Goal: Information Seeking & Learning: Learn about a topic

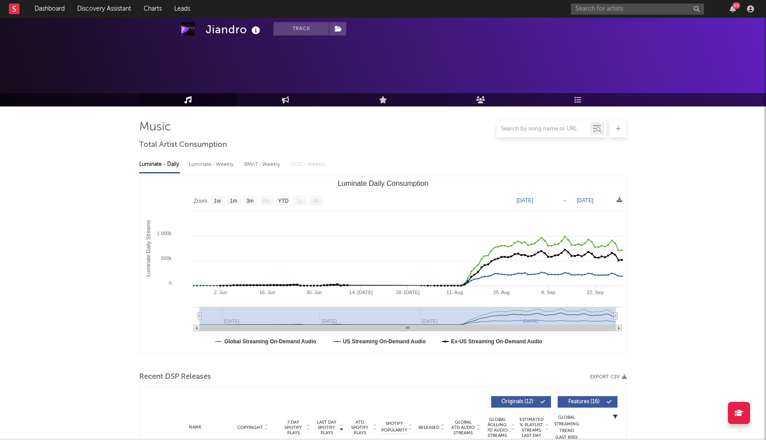
select select "1w"
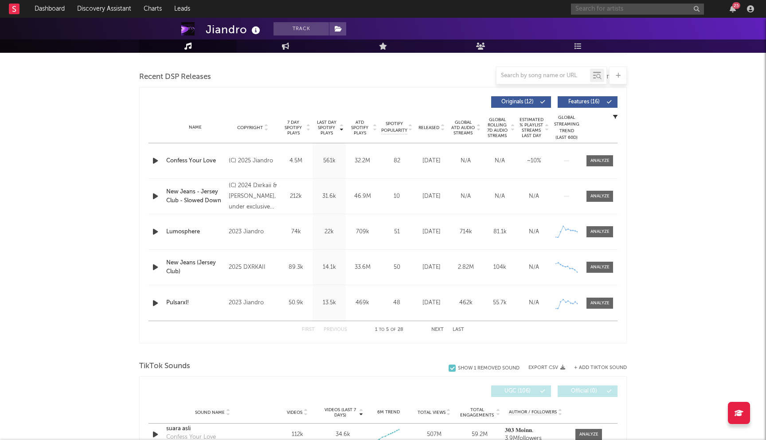
click at [587, 12] on input "text" at bounding box center [637, 9] width 133 height 11
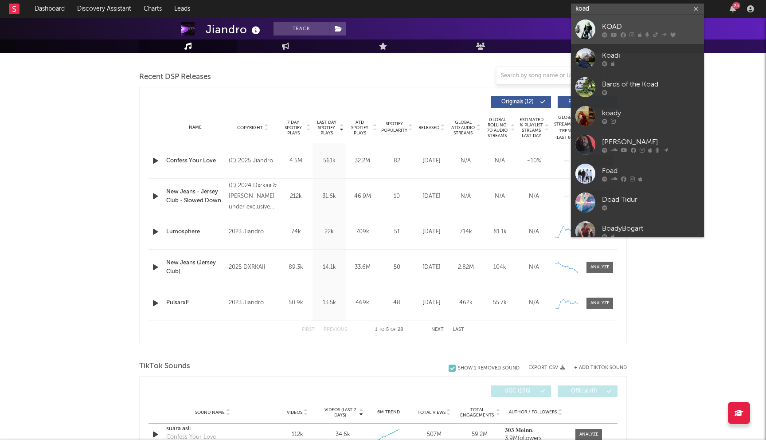
type input "koad"
click at [610, 27] on div "KOAD" at bounding box center [650, 26] width 97 height 11
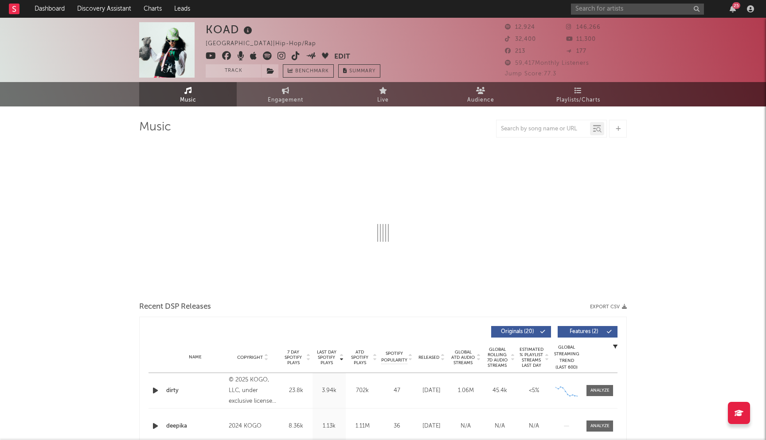
select select "6m"
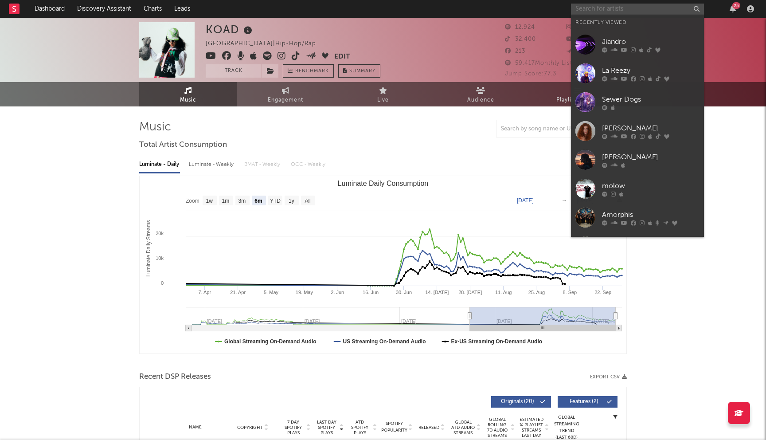
click at [592, 10] on input "text" at bounding box center [637, 9] width 133 height 11
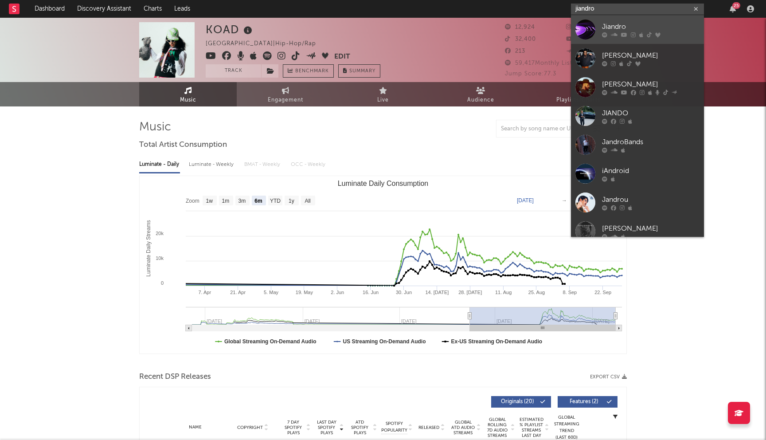
type input "jiandro"
click at [605, 36] on icon at bounding box center [604, 34] width 5 height 5
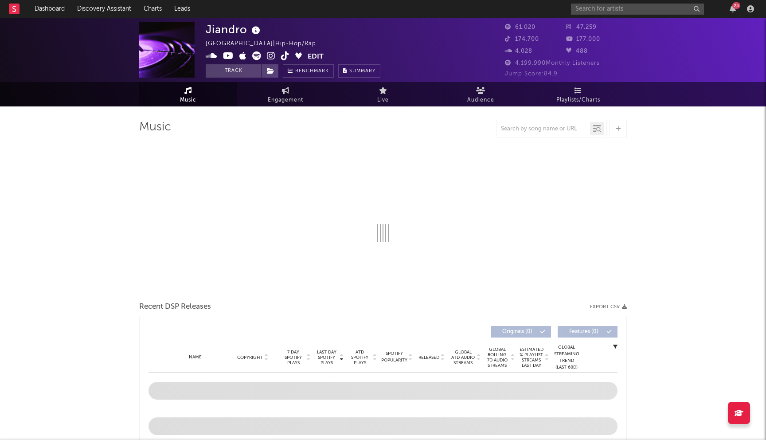
select select "1w"
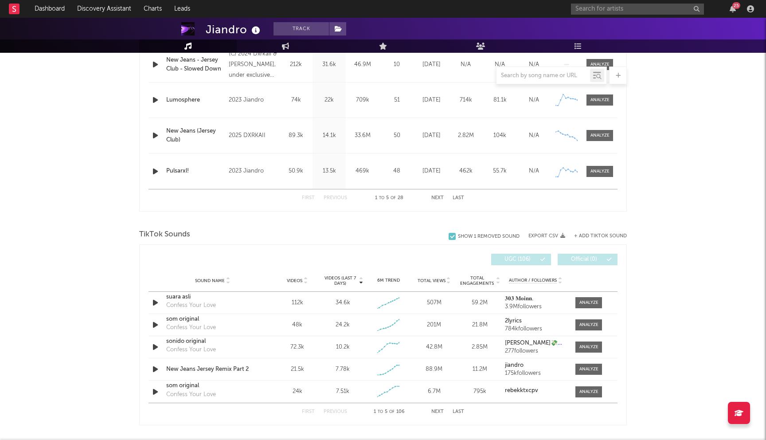
scroll to position [525, 0]
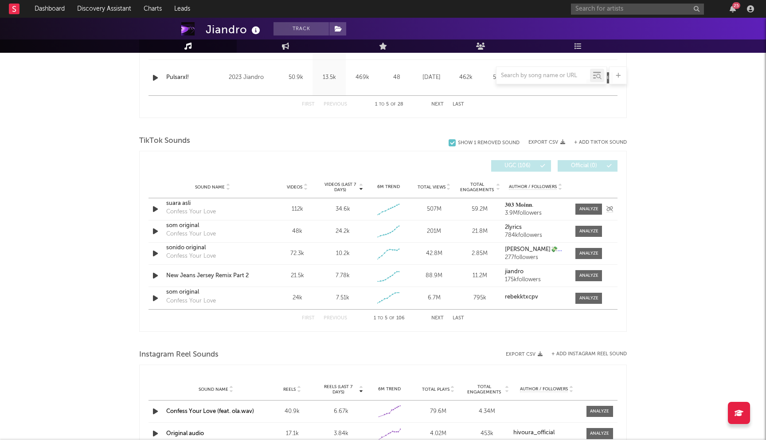
click at [343, 212] on div "34.6k" at bounding box center [342, 209] width 15 height 9
click at [589, 2] on div "25" at bounding box center [664, 9] width 186 height 18
click at [592, 9] on input "text" at bounding box center [637, 9] width 133 height 11
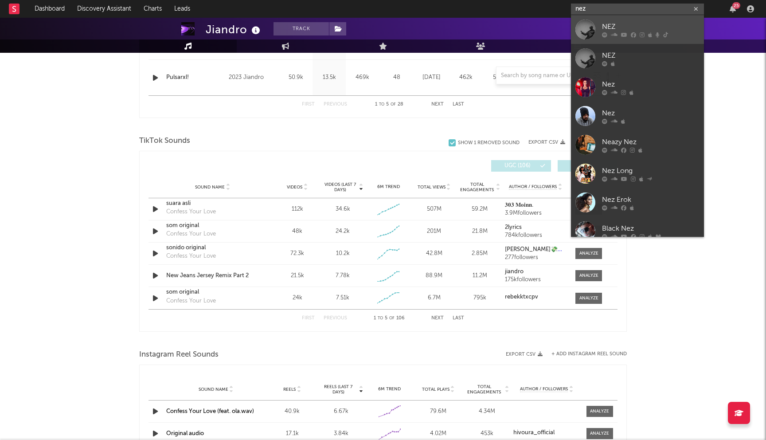
type input "nez"
click at [612, 22] on div "NEZ" at bounding box center [650, 26] width 97 height 11
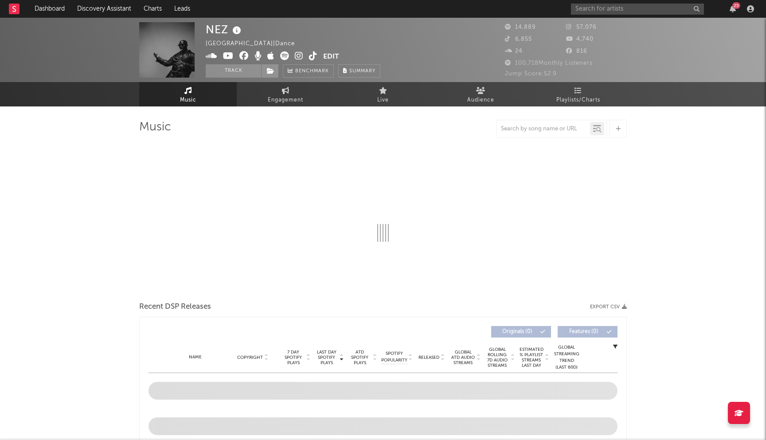
select select "6m"
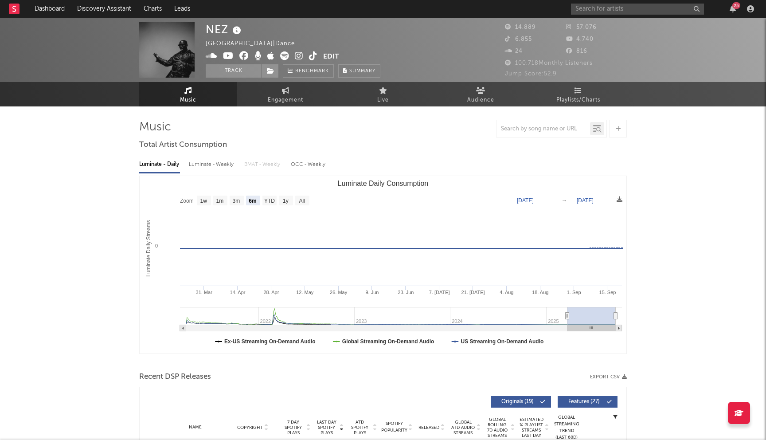
click at [634, 1] on div "25" at bounding box center [664, 9] width 186 height 18
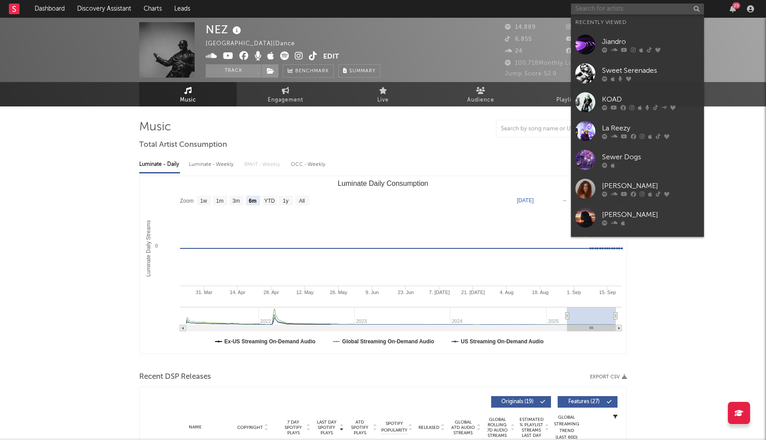
click at [631, 7] on input "text" at bounding box center [637, 9] width 133 height 11
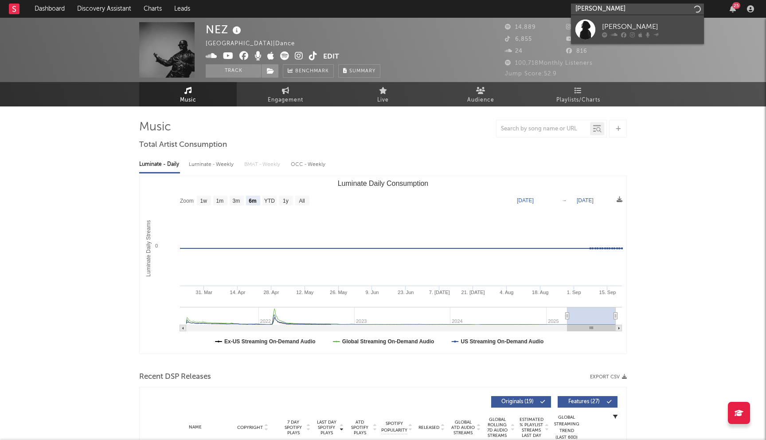
type input "joey purp"
click at [627, 32] on div at bounding box center [650, 34] width 97 height 5
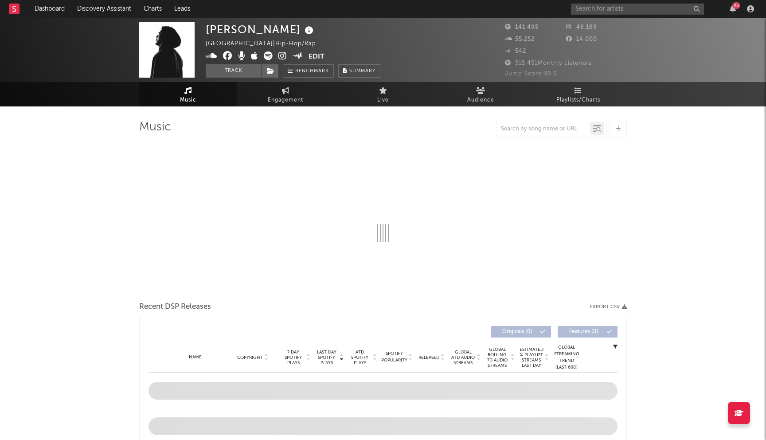
select select "6m"
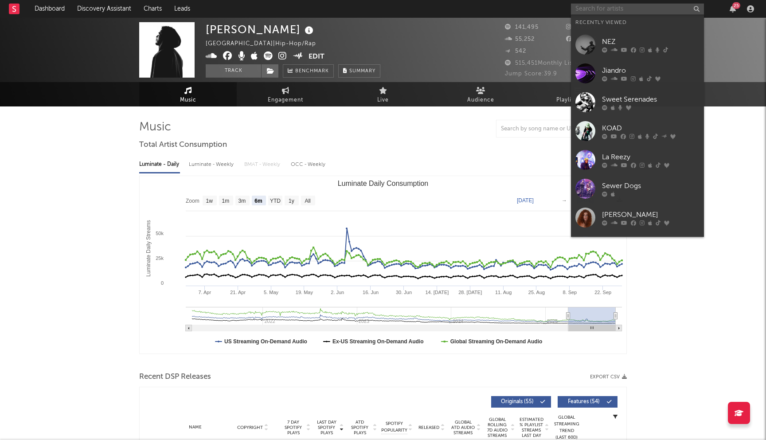
click at [598, 8] on input "text" at bounding box center [637, 9] width 133 height 11
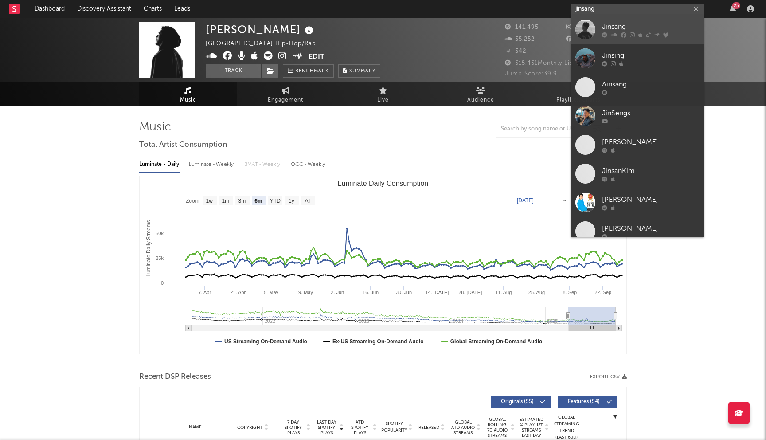
type input "jinsang"
click at [631, 28] on div "Jinsang" at bounding box center [650, 26] width 97 height 11
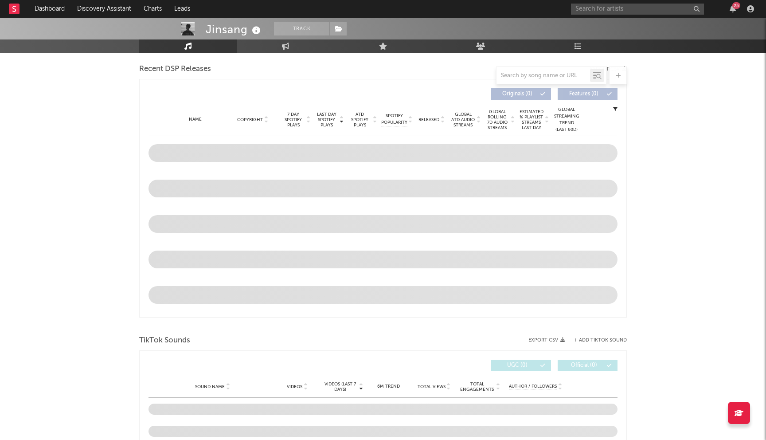
scroll to position [327, 0]
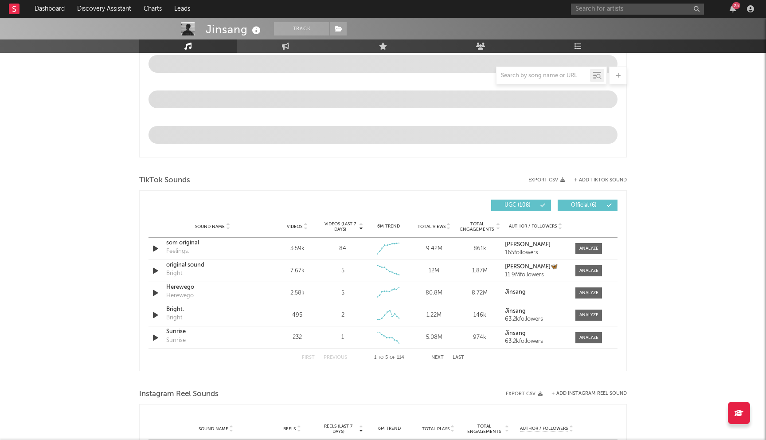
select select "6m"
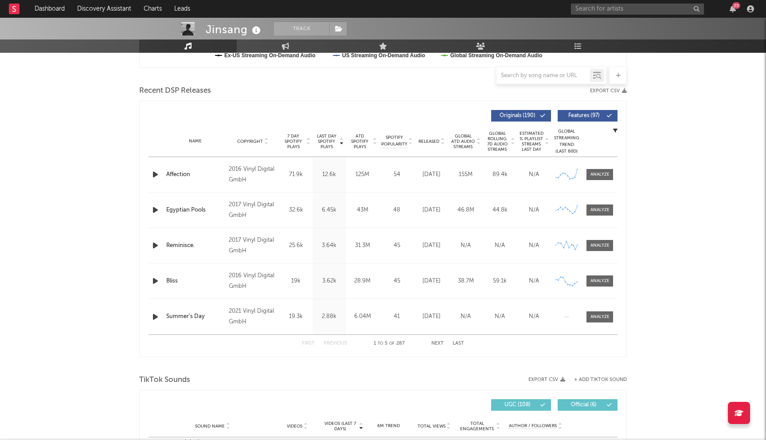
scroll to position [218, 0]
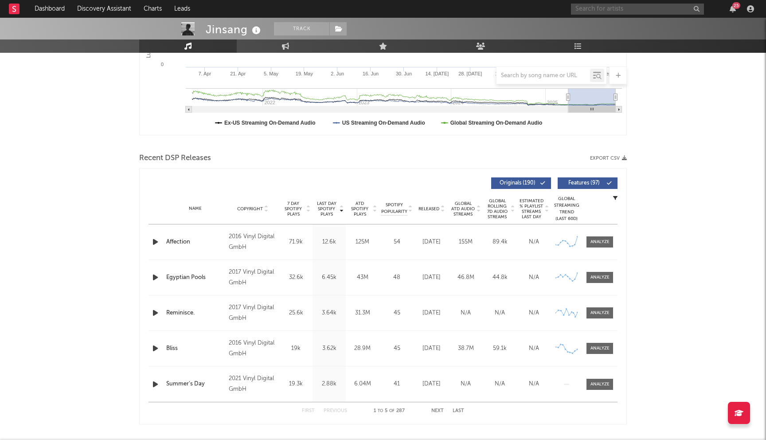
click at [603, 8] on input "text" at bounding box center [637, 9] width 133 height 11
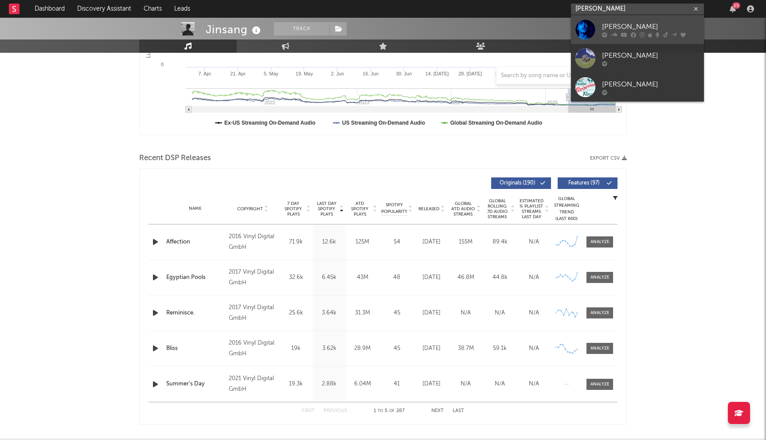
type input "joshua golden"
click at [602, 32] on icon at bounding box center [604, 34] width 5 height 5
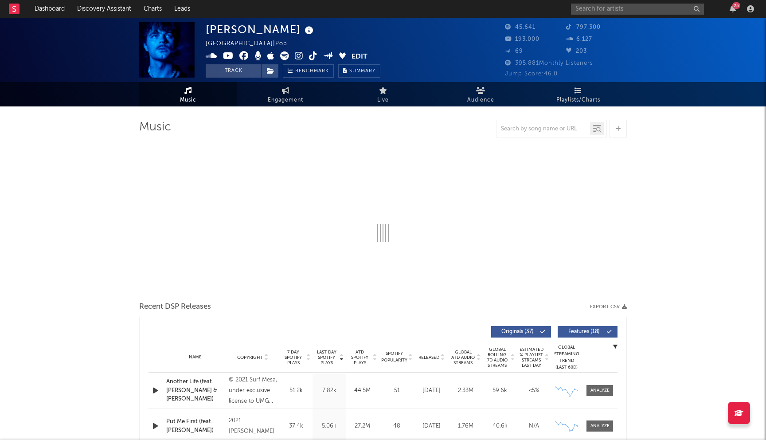
select select "6m"
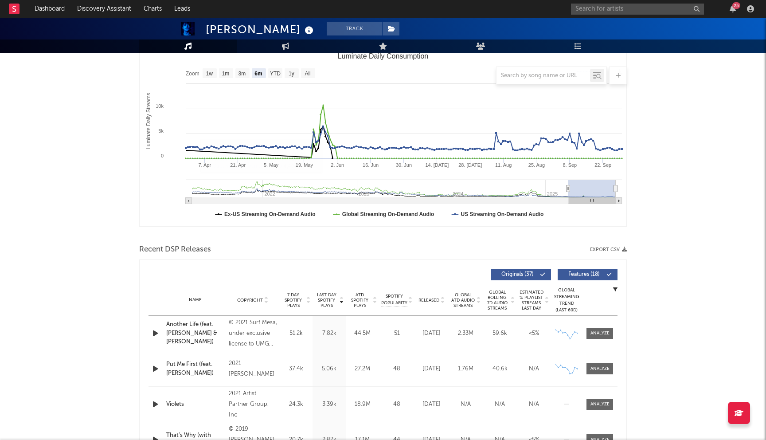
scroll to position [187, 0]
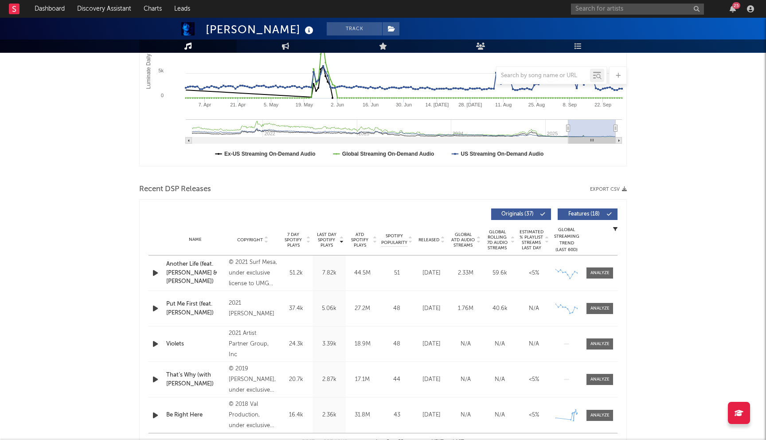
click at [432, 240] on span "Released" at bounding box center [428, 239] width 21 height 5
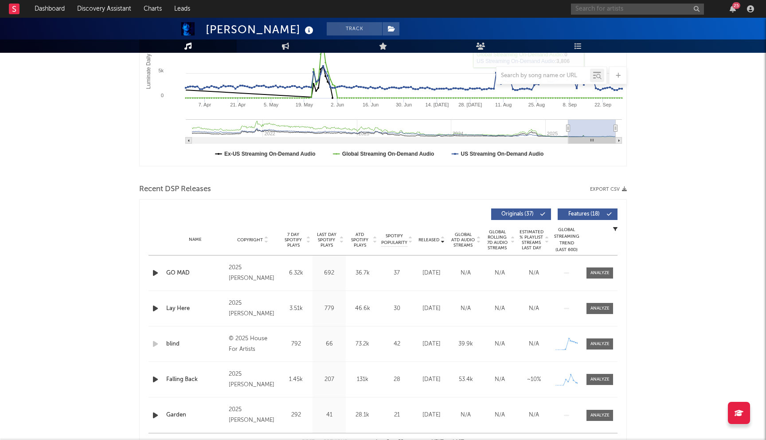
click at [616, 11] on input "text" at bounding box center [637, 9] width 133 height 11
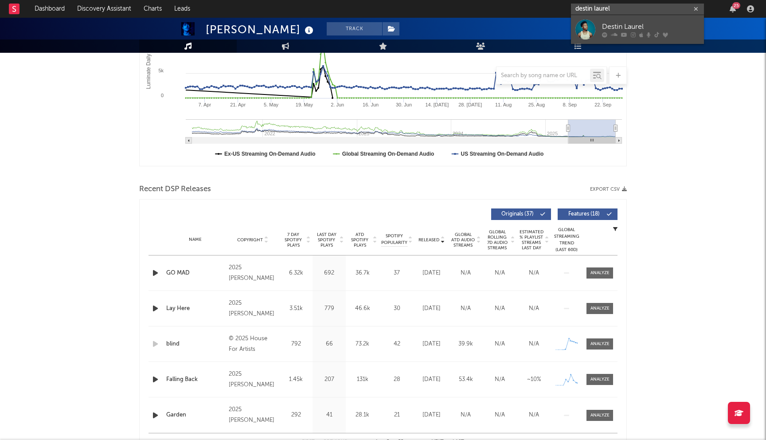
type input "destin laurel"
click at [607, 28] on div "Destin Laurel" at bounding box center [650, 26] width 97 height 11
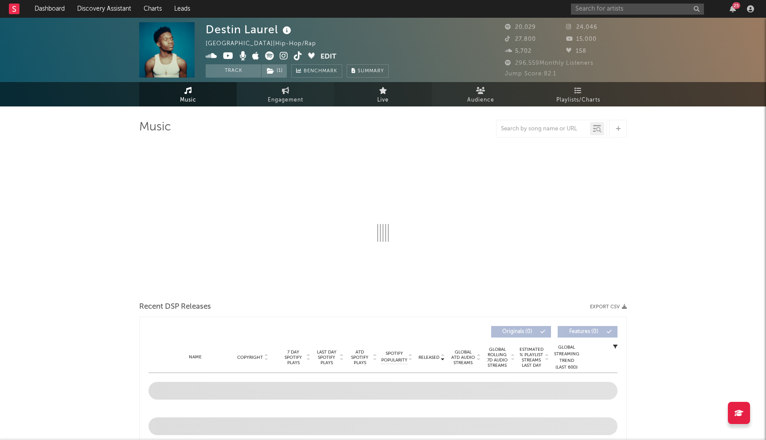
select select "6m"
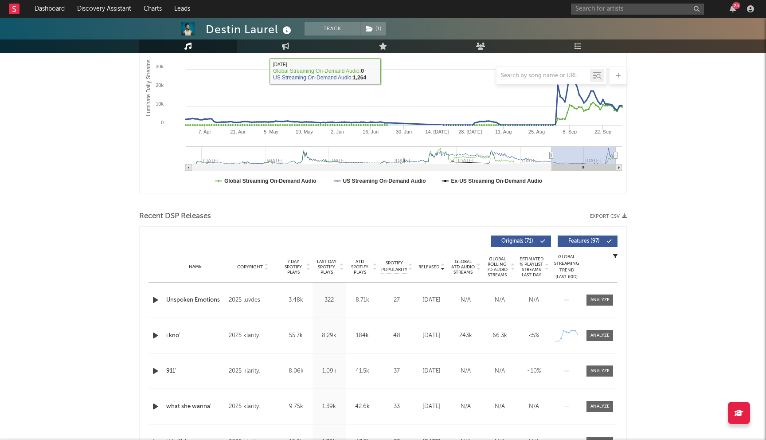
scroll to position [175, 0]
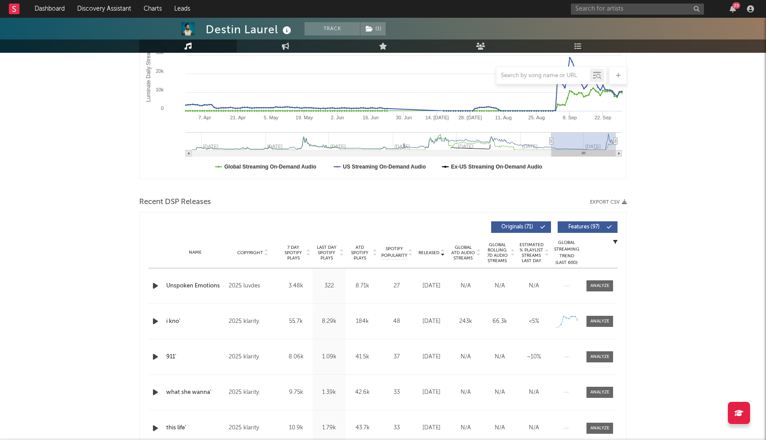
click at [329, 255] on span "Last Day Spotify Plays" at bounding box center [326, 253] width 23 height 16
click at [181, 285] on div "Locked In" at bounding box center [195, 285] width 58 height 9
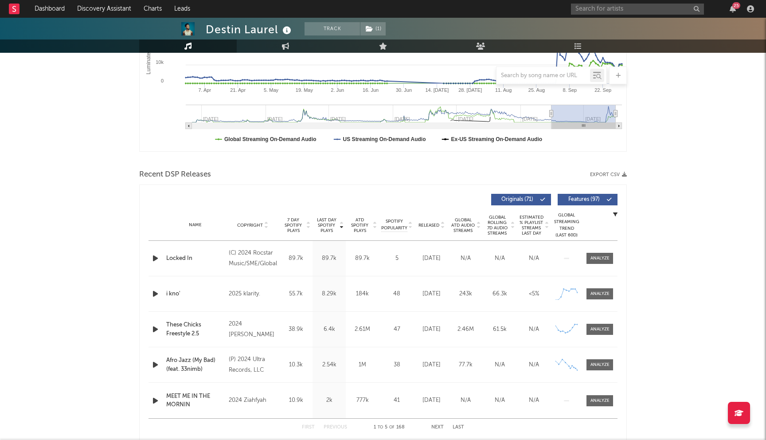
scroll to position [206, 0]
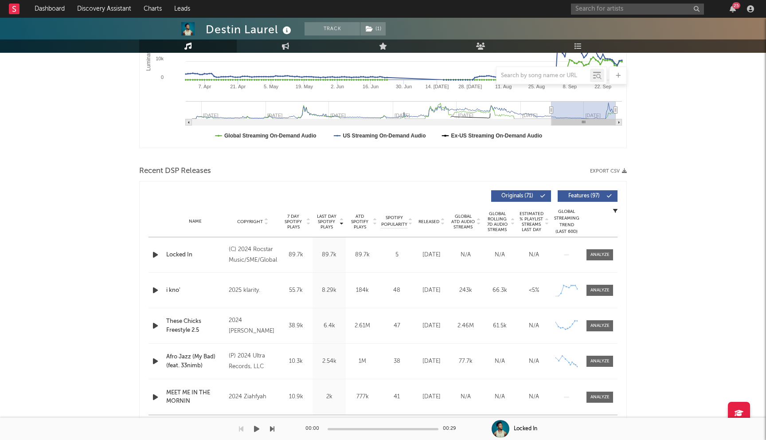
click at [439, 421] on div "00:00 00:29" at bounding box center [382, 428] width 155 height 22
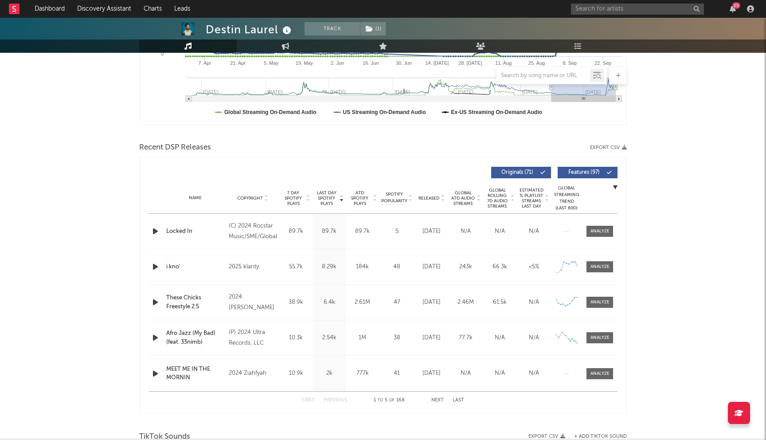
click at [434, 398] on button "Next" at bounding box center [437, 400] width 12 height 5
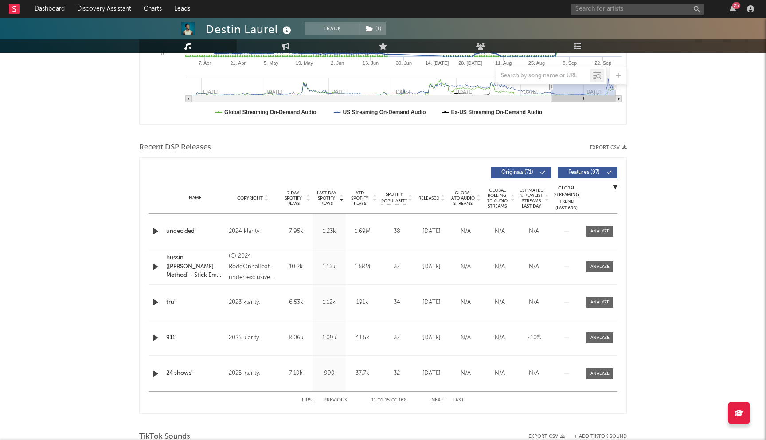
click at [434, 398] on button "Next" at bounding box center [437, 400] width 12 height 5
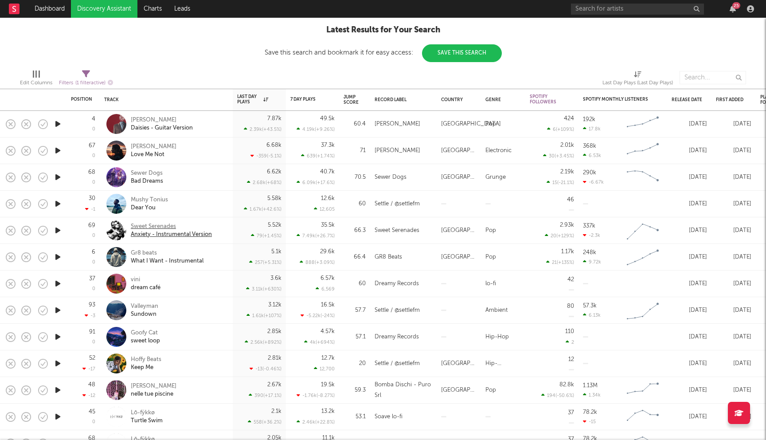
click at [161, 227] on div "Sweet Serenades" at bounding box center [171, 226] width 81 height 8
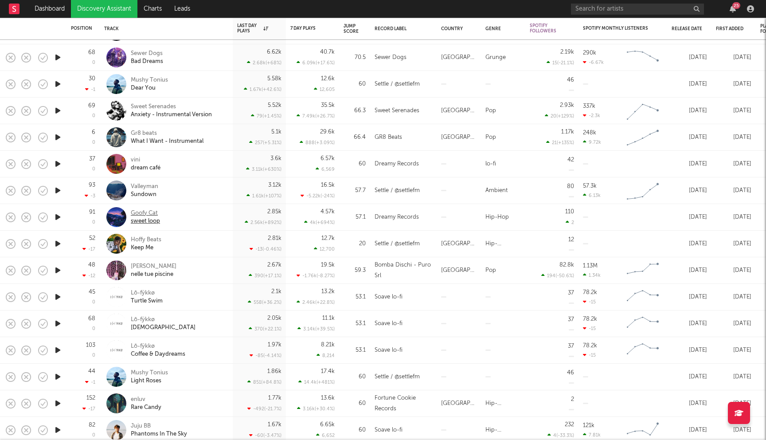
click at [144, 216] on div "Goofy Cat" at bounding box center [145, 213] width 29 height 8
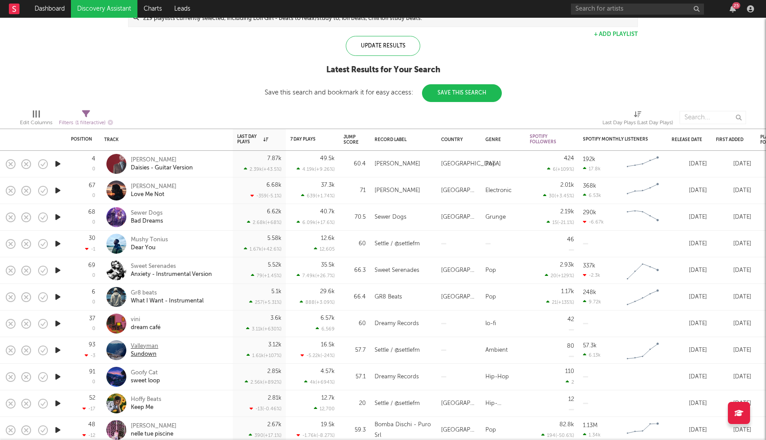
click at [140, 346] on div "Valleyman" at bounding box center [144, 346] width 27 height 8
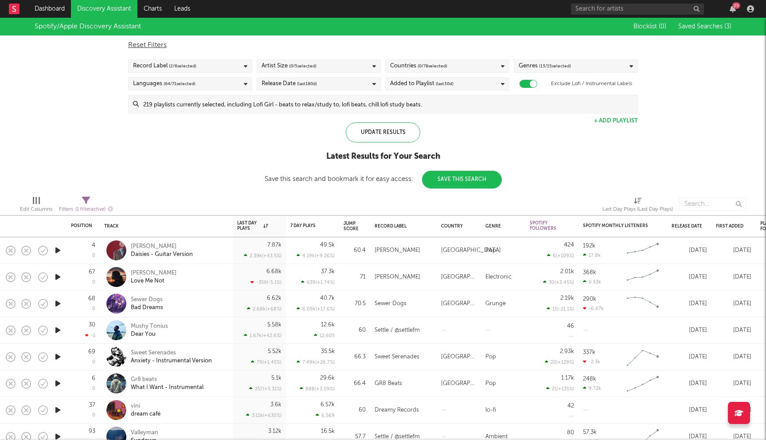
click at [201, 103] on input at bounding box center [388, 104] width 499 height 18
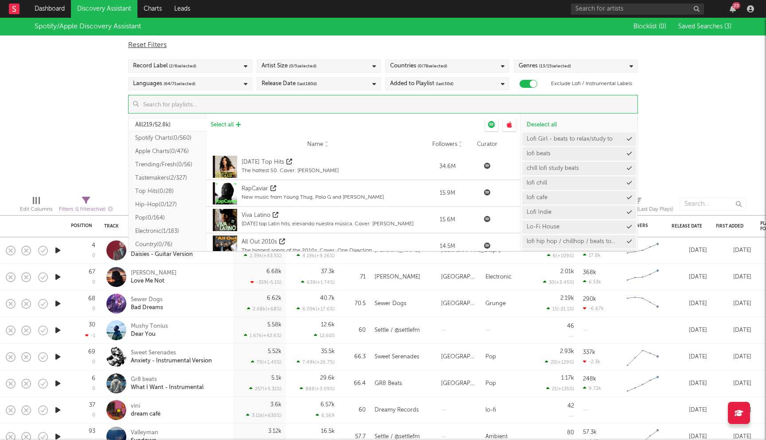
click at [221, 128] on button "Select all" at bounding box center [225, 124] width 39 height 13
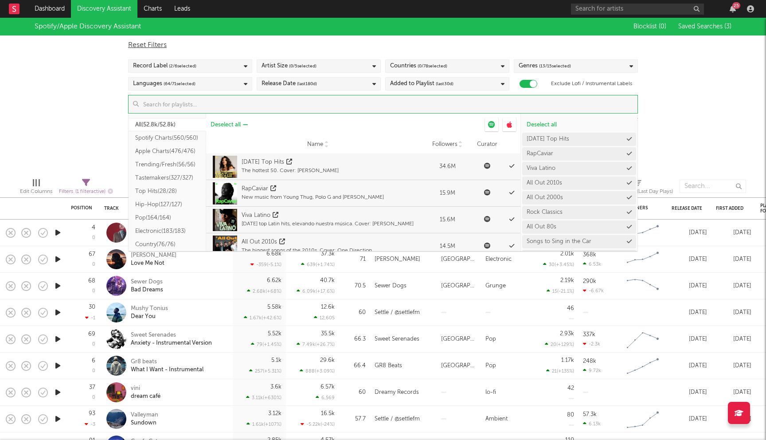
click at [227, 123] on span "Deselect all" at bounding box center [225, 125] width 30 height 6
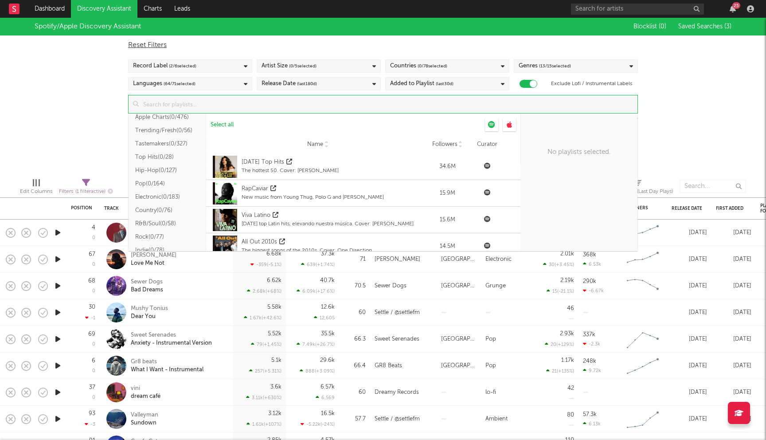
scroll to position [44, 0]
click at [163, 172] on button "Pop ( 0/164 )" at bounding box center [168, 173] width 78 height 13
click at [219, 122] on span "Select all from ' Pop '" at bounding box center [236, 125] width 52 height 6
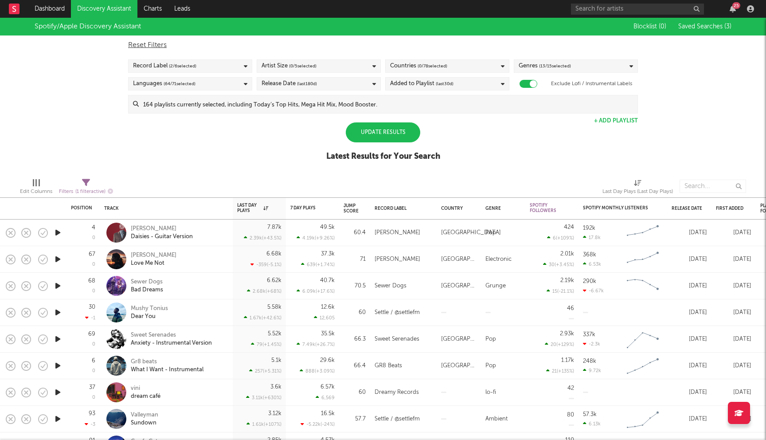
click at [85, 101] on div "Spotify/Apple Discovery Assistant Blocklist ( 0 ) Saved Searches ( 3 ) Reset Fi…" at bounding box center [383, 94] width 766 height 153
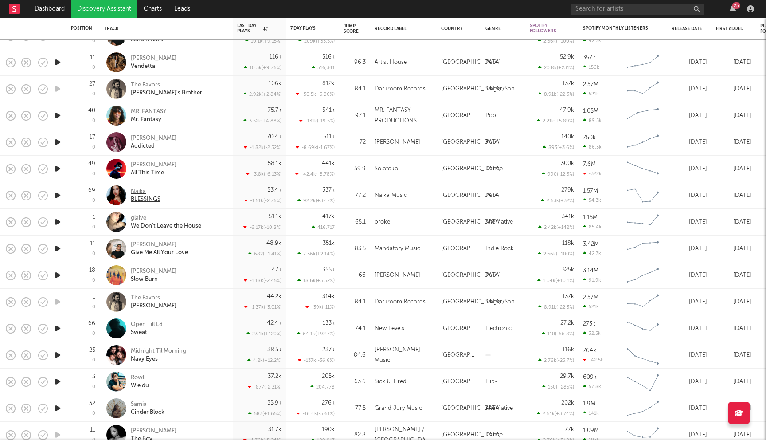
click at [137, 191] on div "Naïka" at bounding box center [146, 191] width 30 height 8
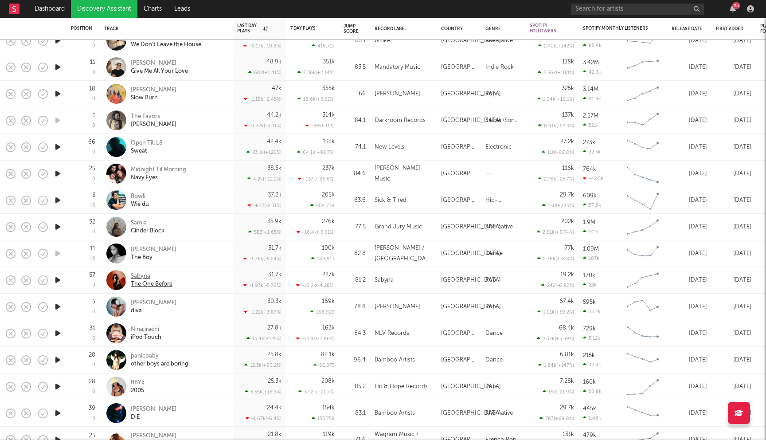
click at [138, 273] on div "Sabyna" at bounding box center [152, 276] width 42 height 8
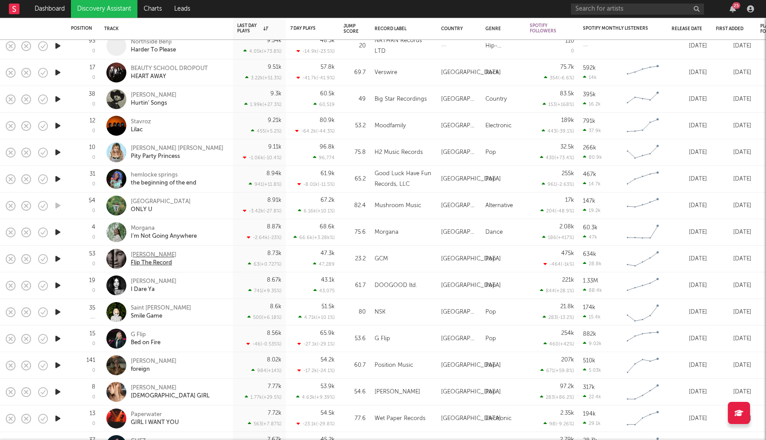
click at [160, 253] on div "Greyson Chance" at bounding box center [154, 255] width 46 height 8
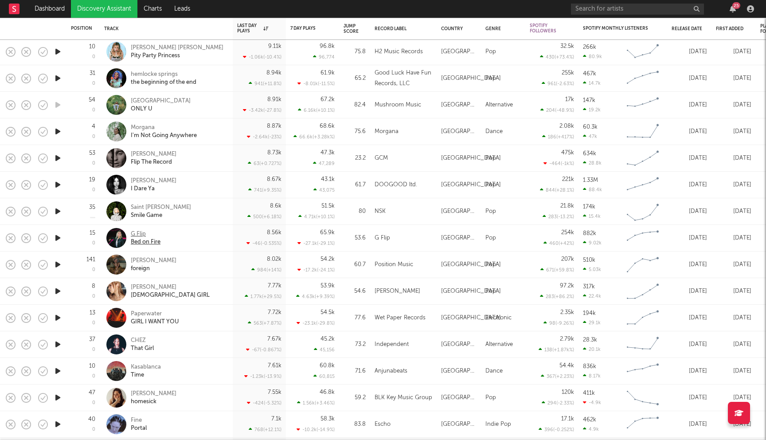
click at [140, 233] on div "G Flip" at bounding box center [146, 234] width 30 height 8
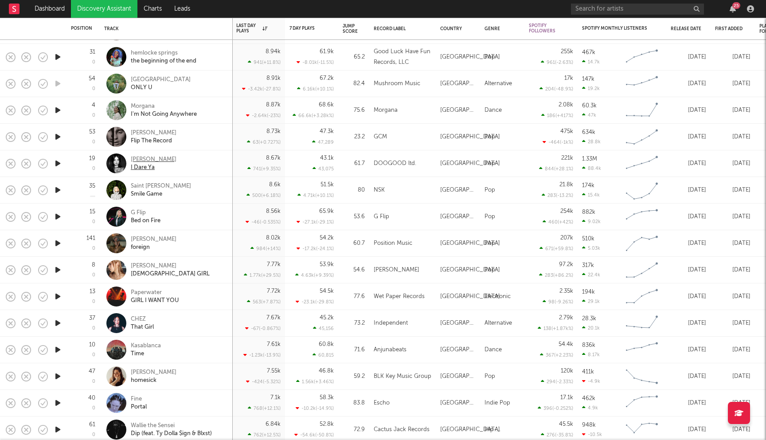
click at [150, 156] on div "[PERSON_NAME]" at bounding box center [154, 160] width 46 height 8
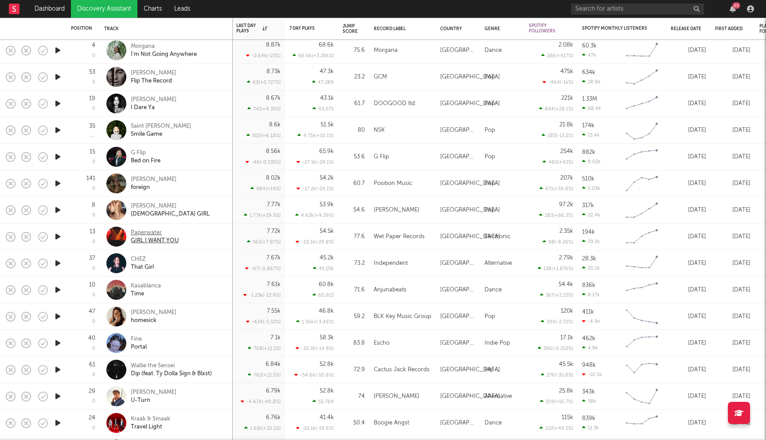
click at [152, 233] on div "Paperwater" at bounding box center [155, 233] width 48 height 8
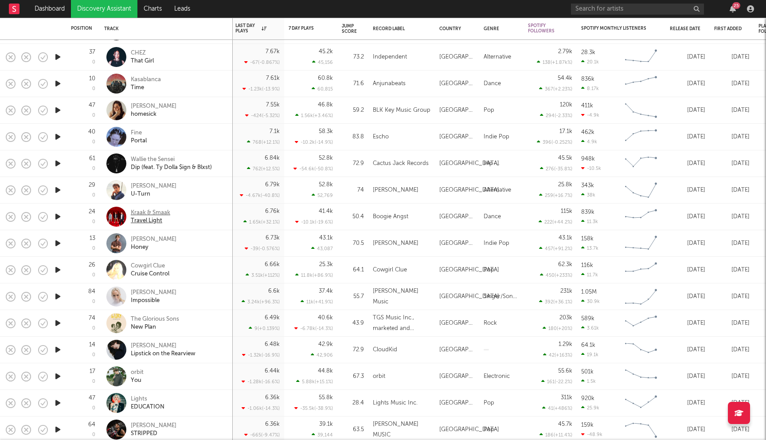
click at [146, 214] on div "Kraak & Smaak" at bounding box center [150, 213] width 39 height 8
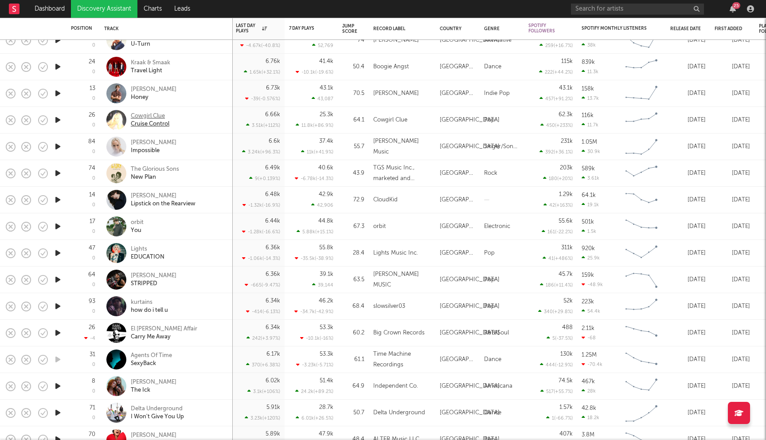
click at [156, 115] on div "Cowgirl Clue" at bounding box center [150, 116] width 39 height 8
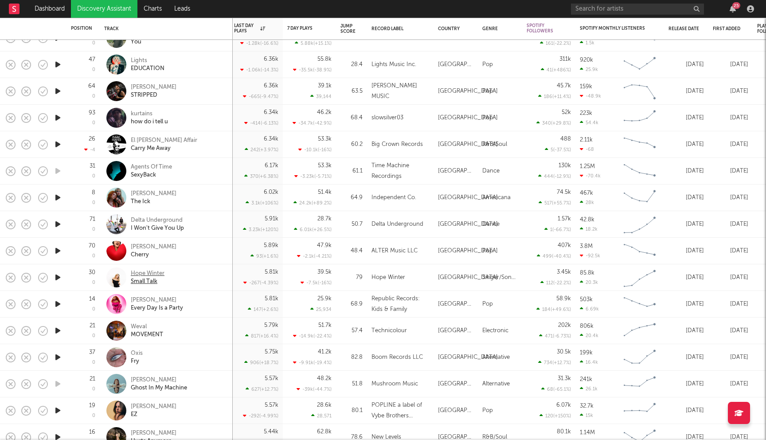
click at [146, 272] on div "Hope Winter" at bounding box center [148, 273] width 34 height 8
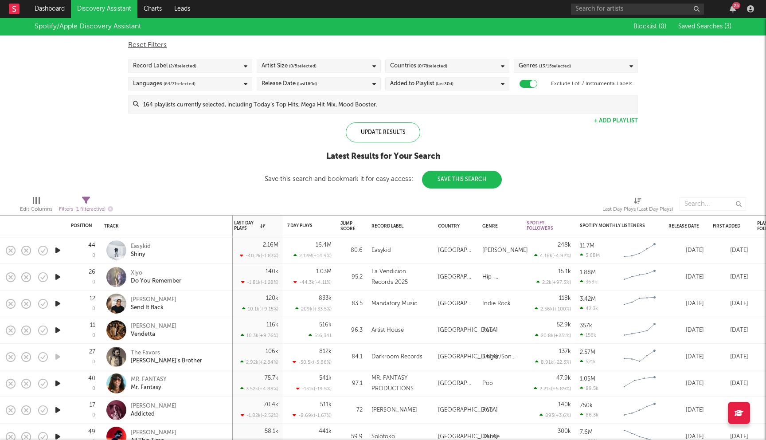
drag, startPoint x: 296, startPoint y: 106, endPoint x: 296, endPoint y: 112, distance: 5.3
click at [296, 108] on input at bounding box center [388, 104] width 499 height 18
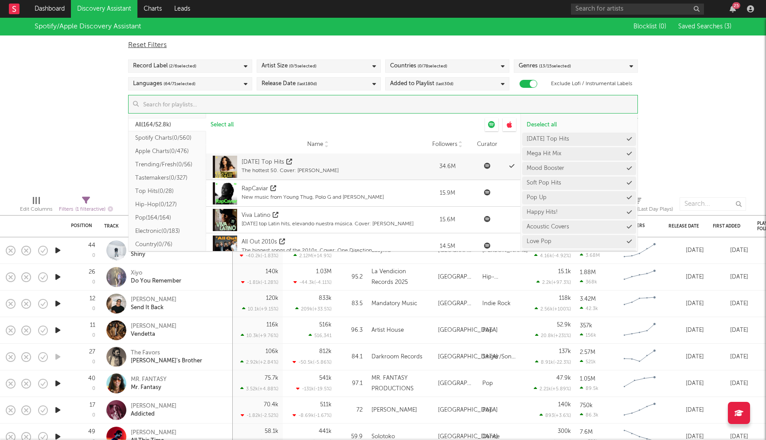
click at [175, 165] on button "Trending/Fresh ( 0/56 )" at bounding box center [168, 164] width 78 height 13
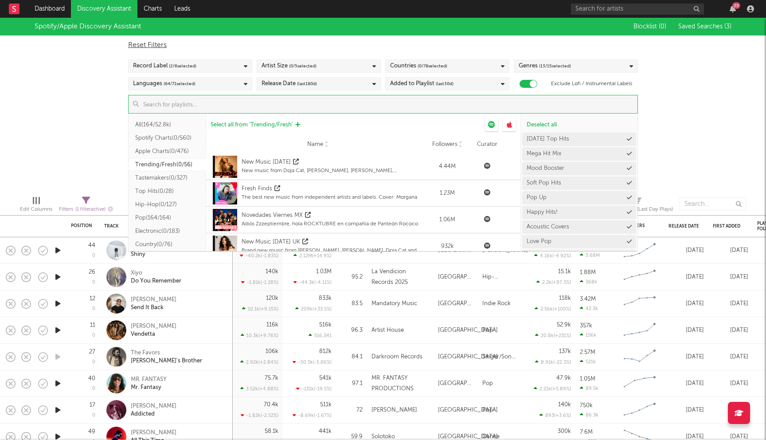
click at [238, 124] on span "Select all from ' Trending/Fresh '" at bounding box center [251, 125] width 82 height 6
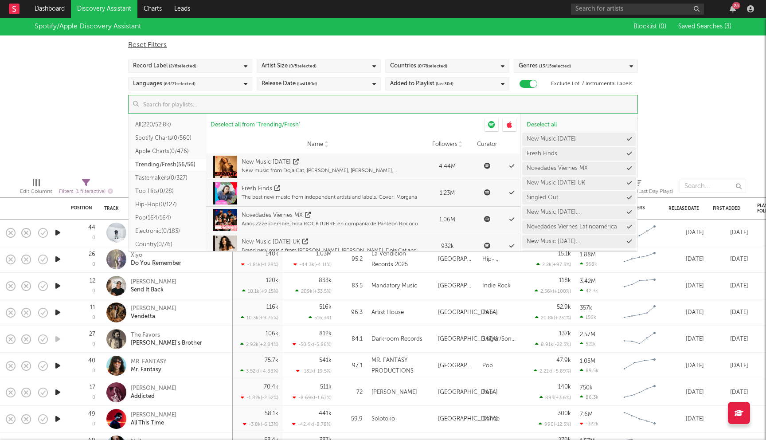
click at [95, 116] on div "Spotify/Apple Discovery Assistant Blocklist ( 0 ) Saved Searches ( 3 ) Reset Fi…" at bounding box center [383, 94] width 766 height 153
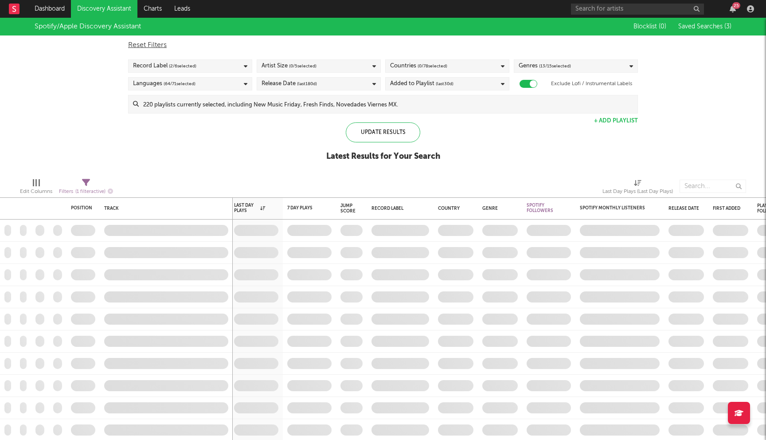
click at [465, 84] on div "Added to Playlist (last 30 d)" at bounding box center [447, 83] width 124 height 13
click at [432, 99] on div "Last 14 Days" at bounding box center [452, 100] width 103 height 11
click at [390, 99] on input "Last 14 Days" at bounding box center [390, 100] width 0 height 11
click at [261, 145] on div "Spotify/Apple Discovery Assistant Blocklist ( 0 ) Saved Searches ( 3 ) Reset Fi…" at bounding box center [383, 94] width 766 height 153
click at [376, 137] on div "Update Results" at bounding box center [383, 132] width 74 height 20
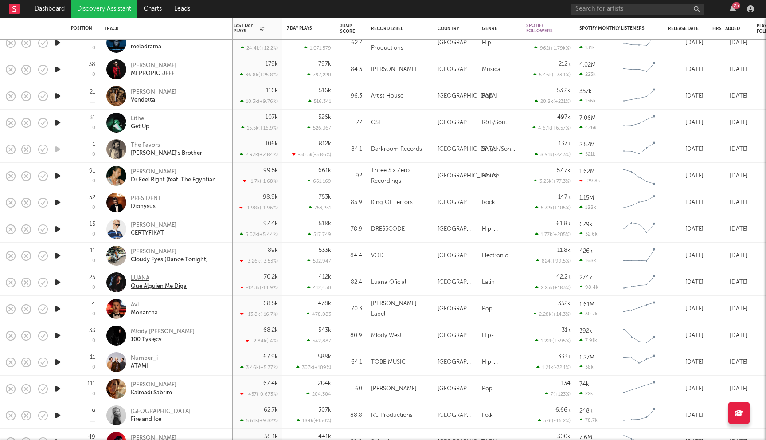
click at [145, 279] on div "LUANA" at bounding box center [159, 278] width 56 height 8
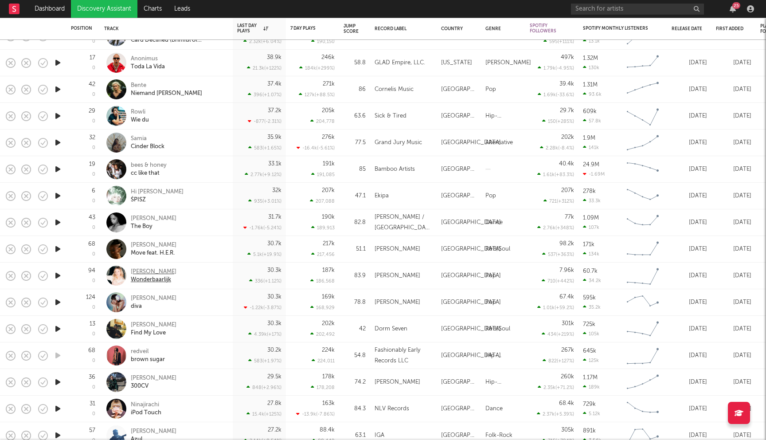
click at [137, 272] on div "FAY" at bounding box center [154, 272] width 46 height 8
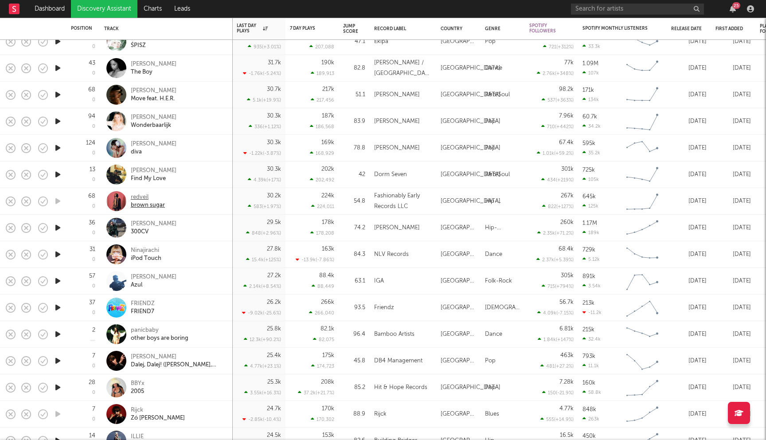
click at [137, 195] on div "redveil" at bounding box center [148, 197] width 34 height 8
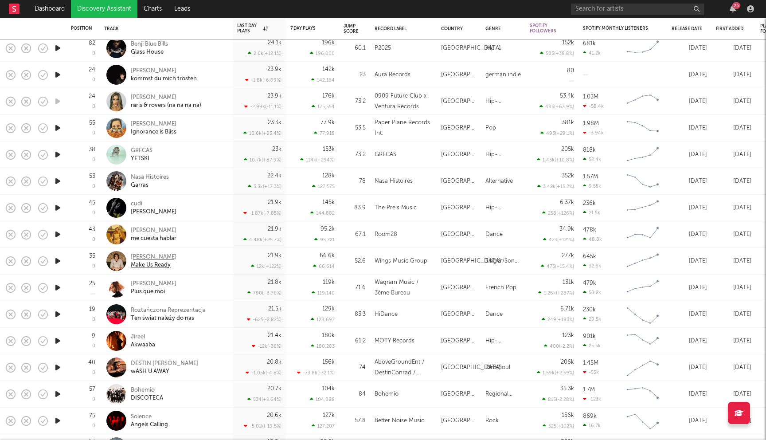
click at [139, 254] on div "Josh Garrels" at bounding box center [154, 257] width 46 height 8
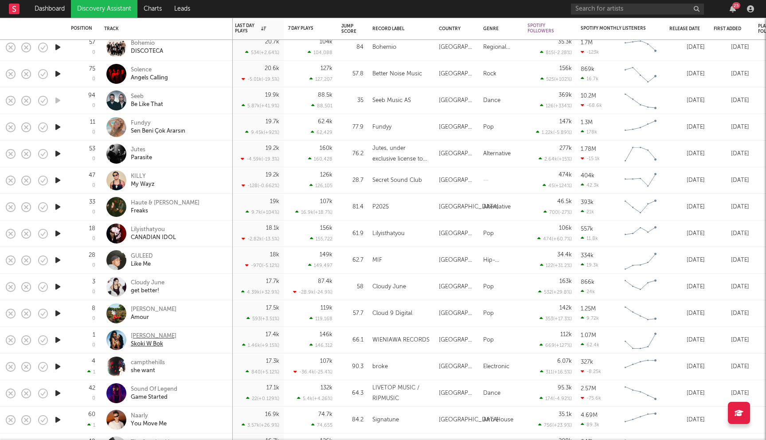
click at [159, 335] on div "Julia Wieniawa" at bounding box center [154, 336] width 46 height 8
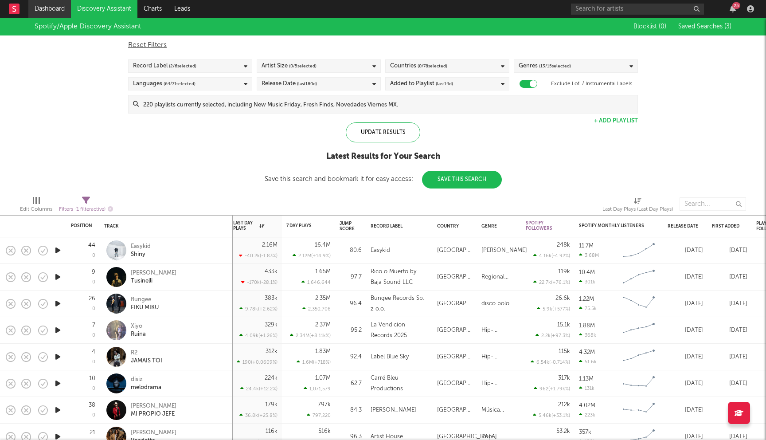
click at [55, 5] on link "Dashboard" at bounding box center [49, 9] width 43 height 18
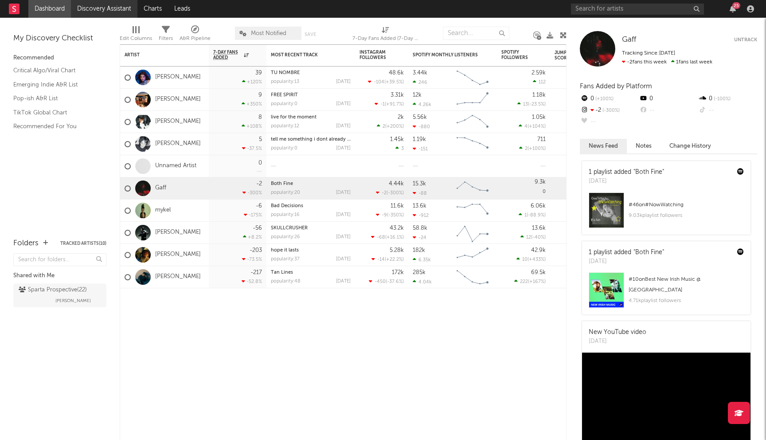
click at [105, 9] on link "Discovery Assistant" at bounding box center [104, 9] width 66 height 18
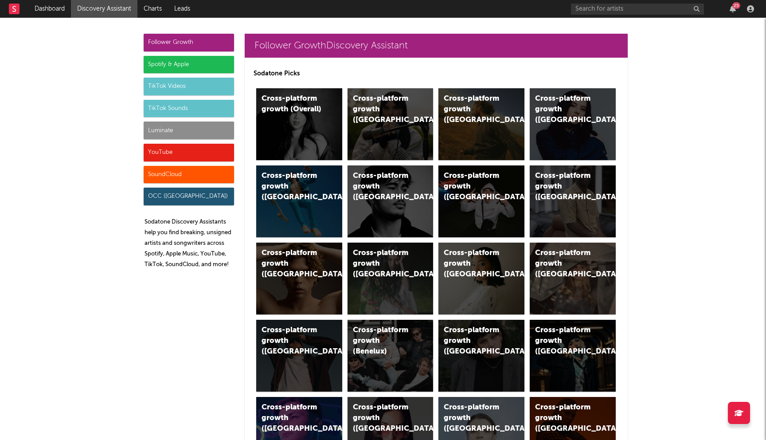
click at [187, 132] on div "Luminate" at bounding box center [189, 130] width 90 height 18
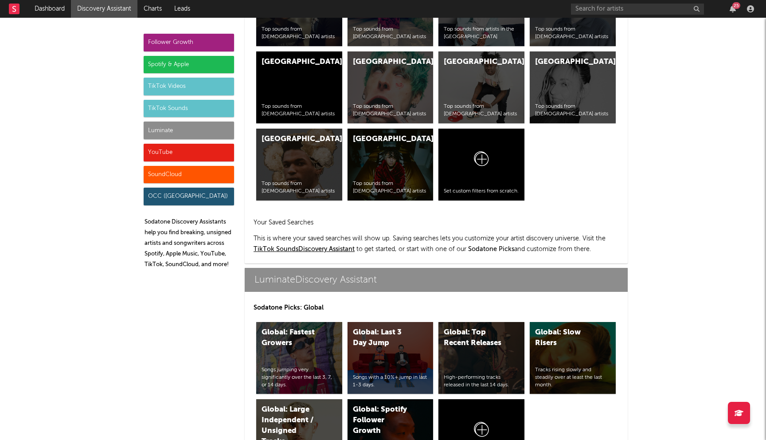
scroll to position [3872, 0]
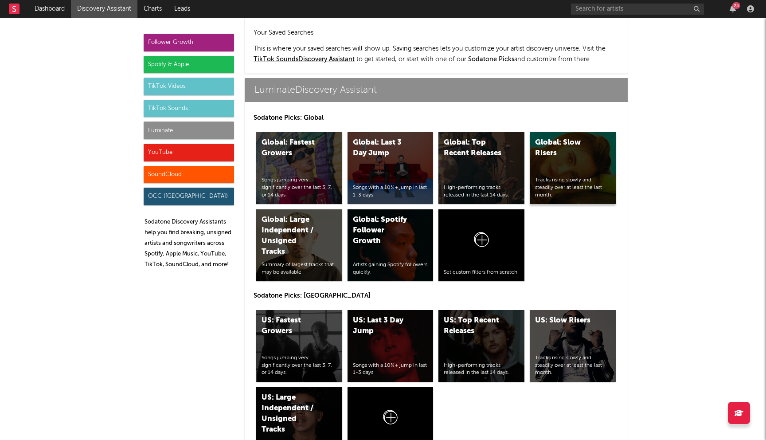
click at [561, 132] on div "Global: Slow Risers Tracks rising slowly and steadily over at least the last mo…" at bounding box center [573, 168] width 86 height 72
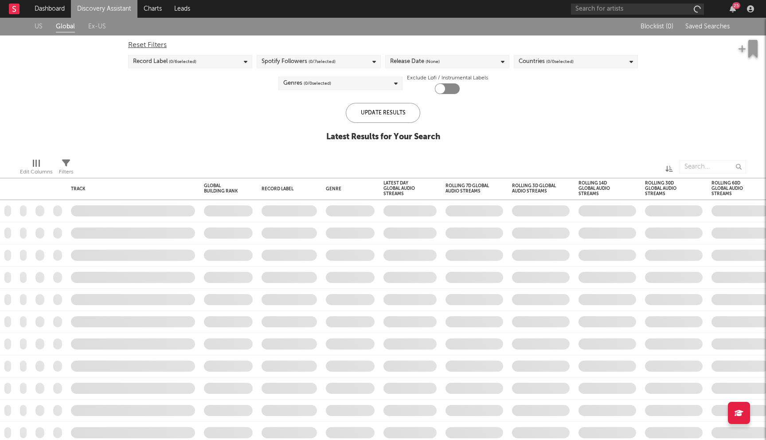
checkbox input "true"
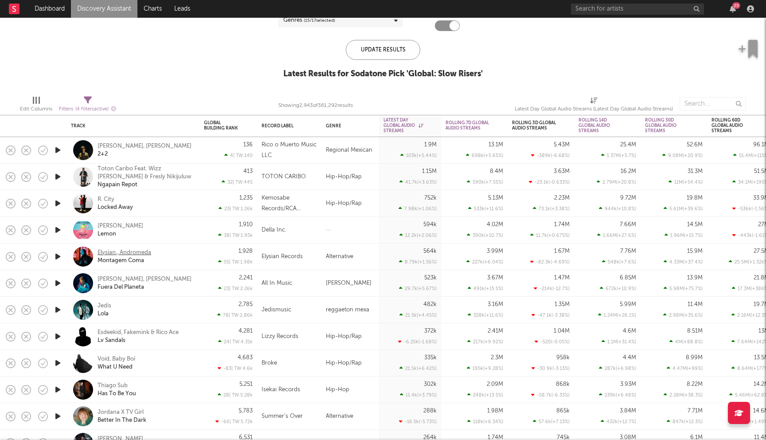
click at [104, 253] on div "Elysian., Andromeda" at bounding box center [124, 253] width 54 height 8
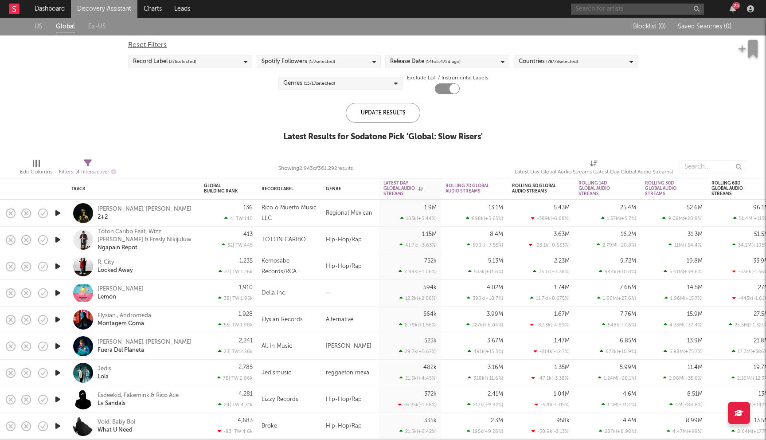
click at [592, 4] on input "text" at bounding box center [637, 9] width 133 height 11
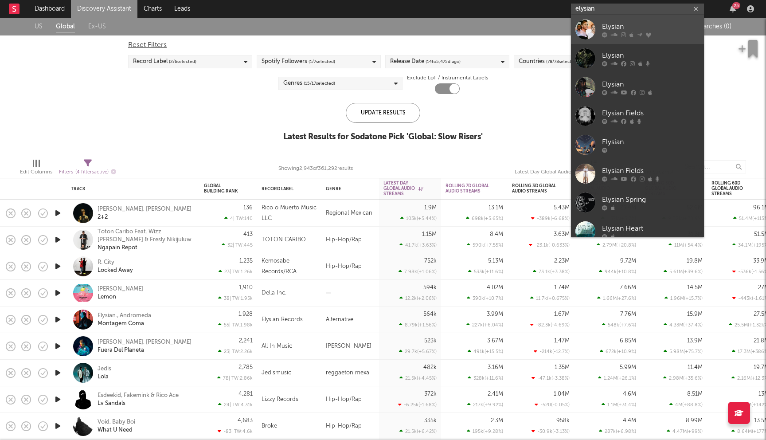
type input "elysian"
click at [610, 30] on div "Elysian" at bounding box center [650, 26] width 97 height 11
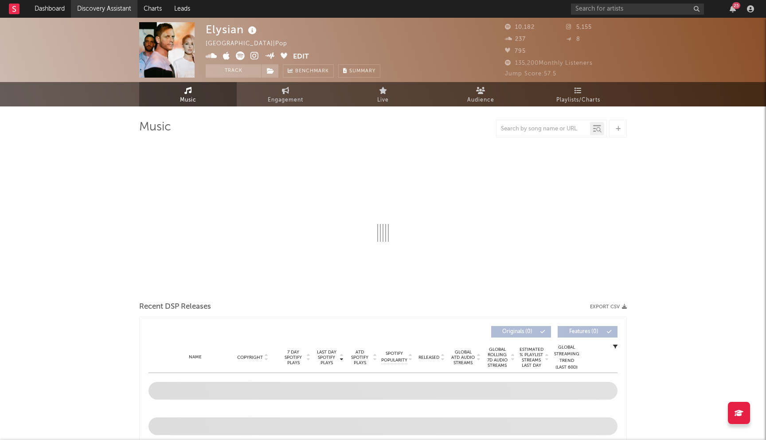
select select "6m"
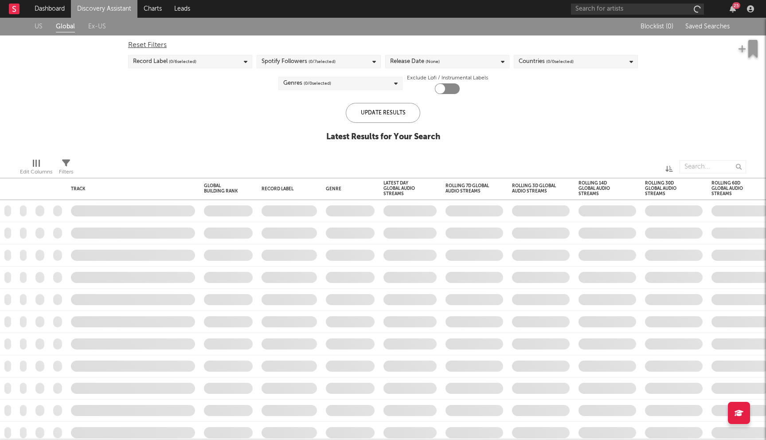
checkbox input "true"
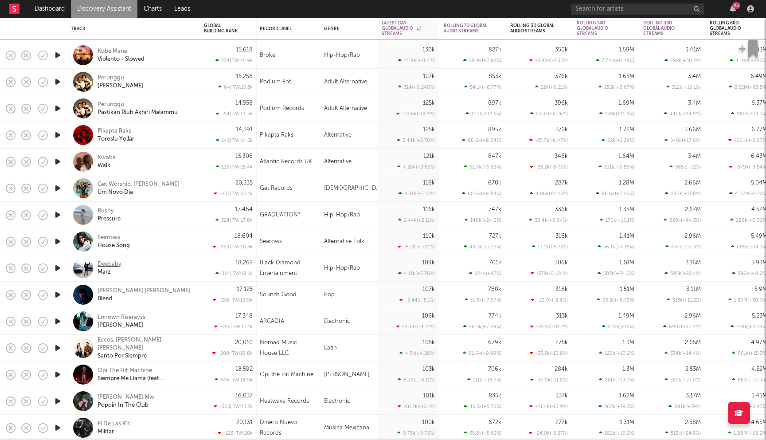
click at [113, 265] on div "Deebaby" at bounding box center [109, 264] width 24 height 8
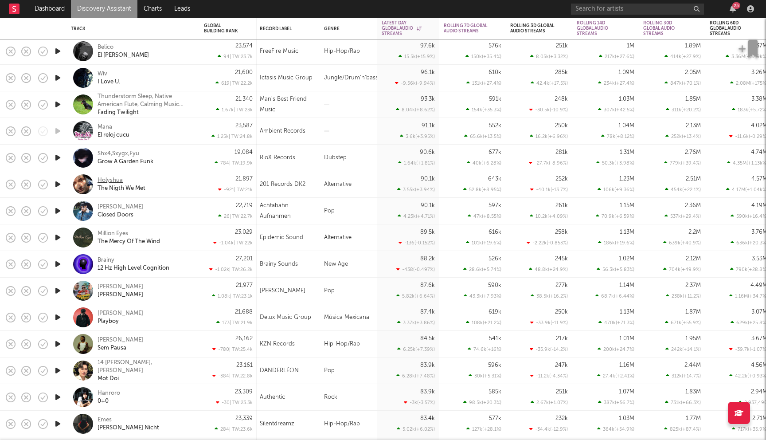
click at [101, 181] on div "Holyshua" at bounding box center [109, 180] width 25 height 8
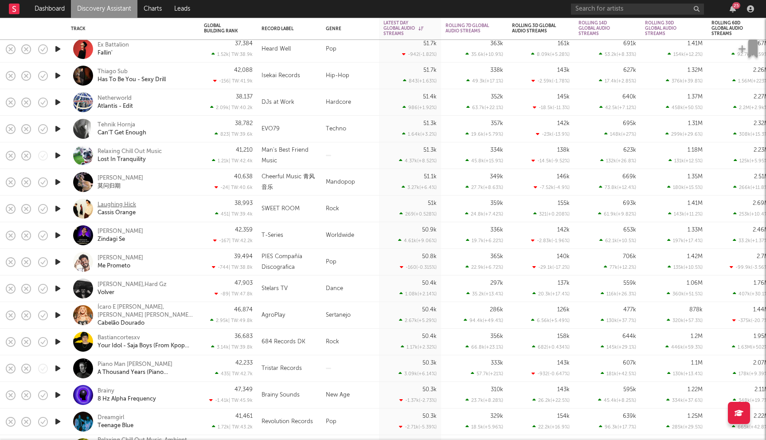
click at [116, 207] on div "Laughing Hick" at bounding box center [116, 205] width 39 height 8
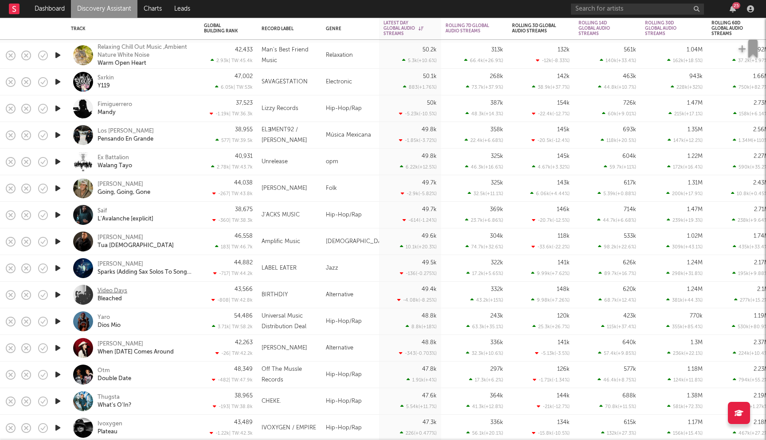
click at [122, 290] on div "Video Days" at bounding box center [112, 291] width 30 height 8
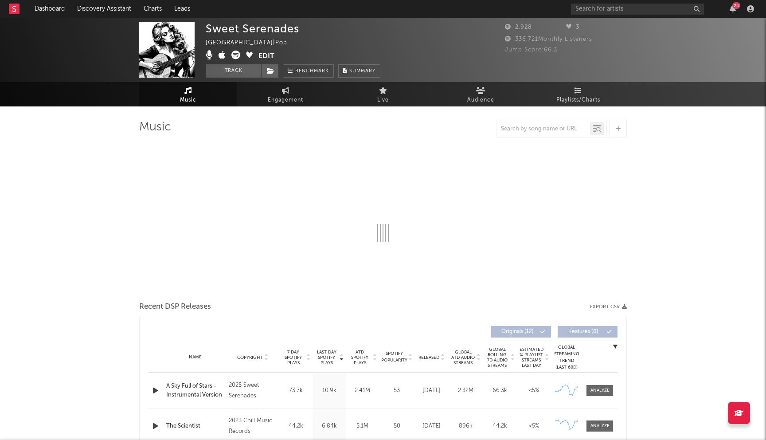
select select "6m"
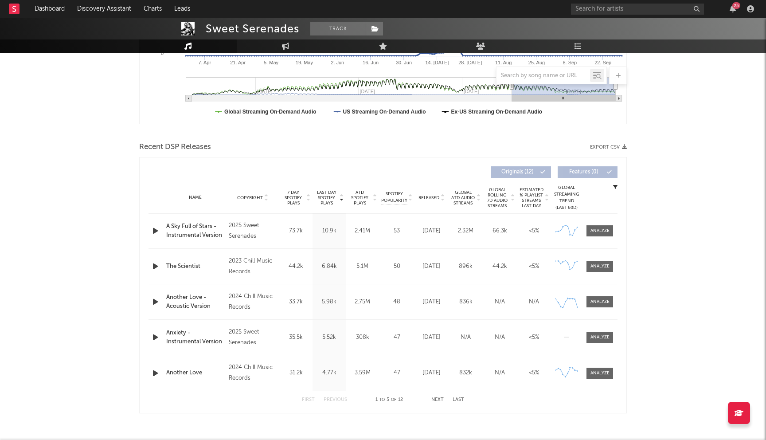
scroll to position [245, 0]
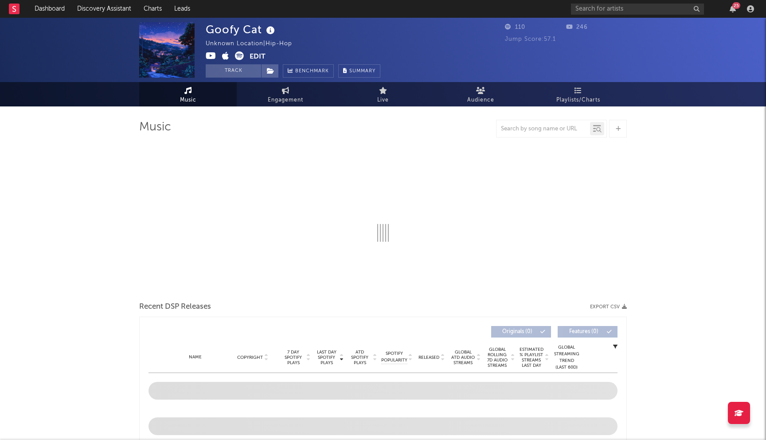
select select "1w"
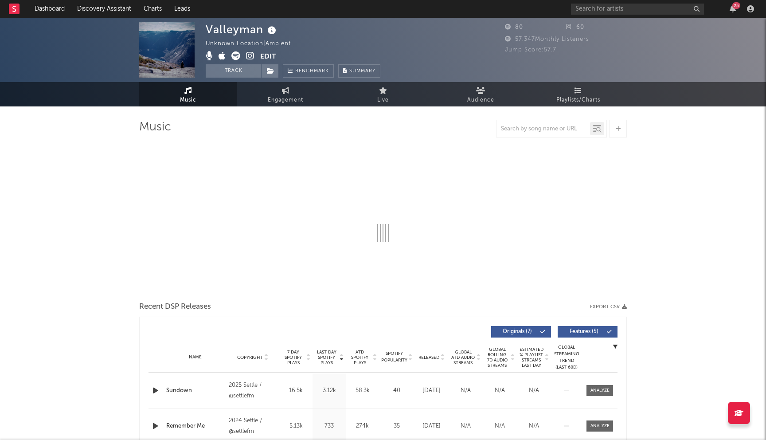
select select "1w"
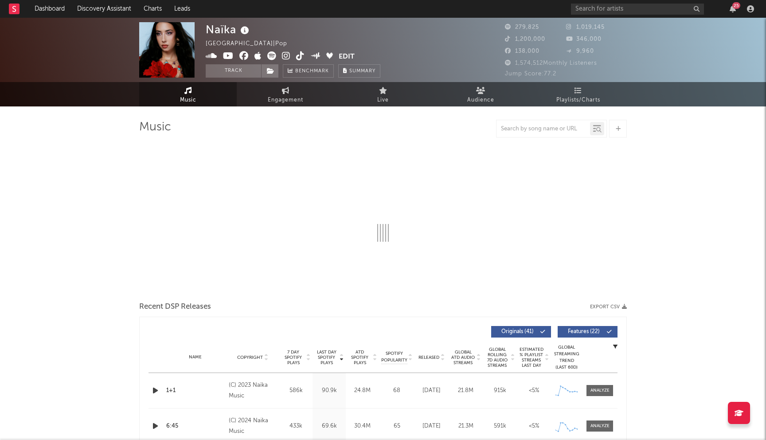
select select "6m"
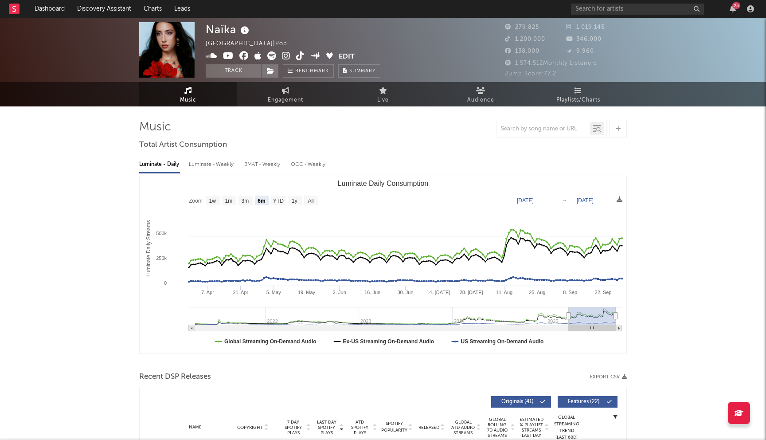
click at [239, 54] on icon at bounding box center [243, 55] width 9 height 9
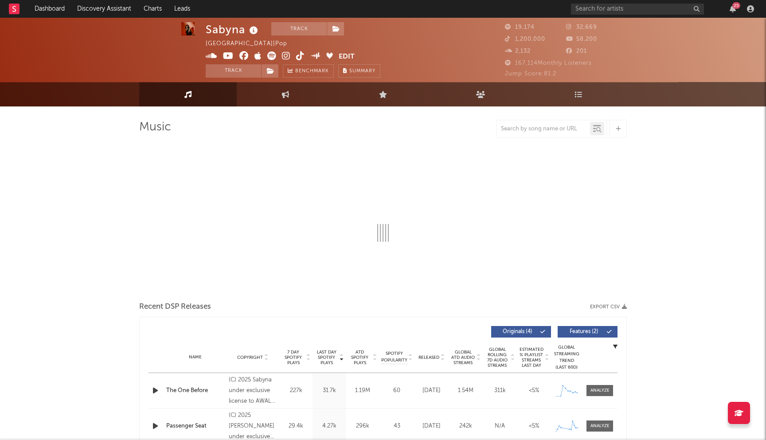
scroll to position [121, 0]
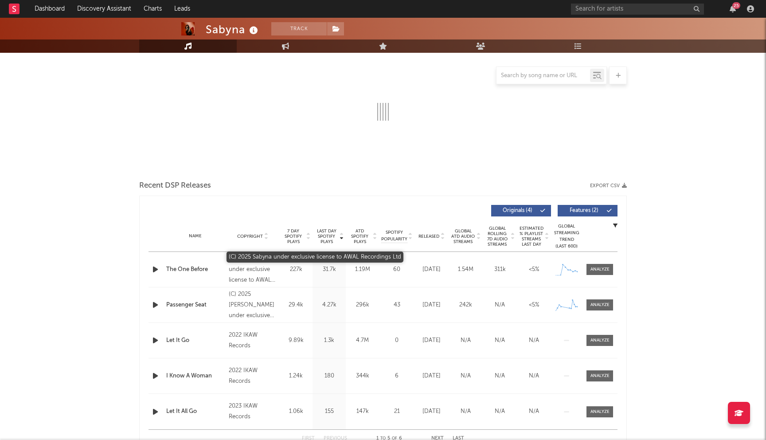
select select "6m"
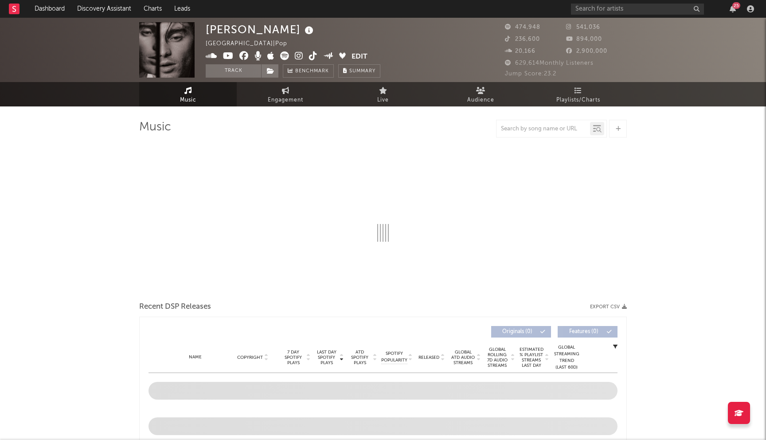
select select "6m"
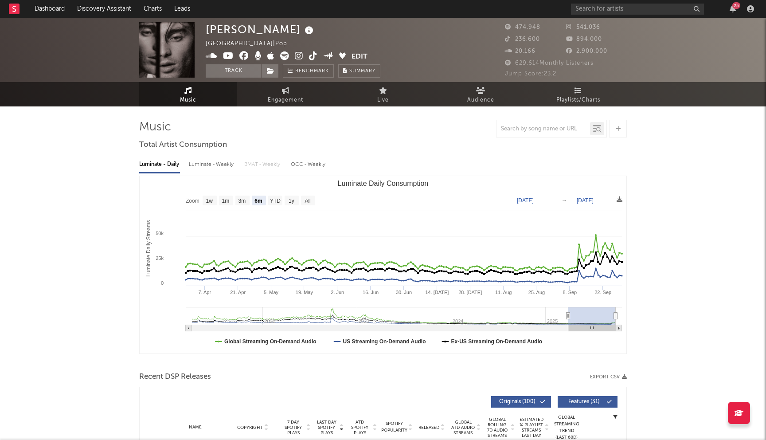
click at [243, 57] on icon at bounding box center [243, 55] width 9 height 9
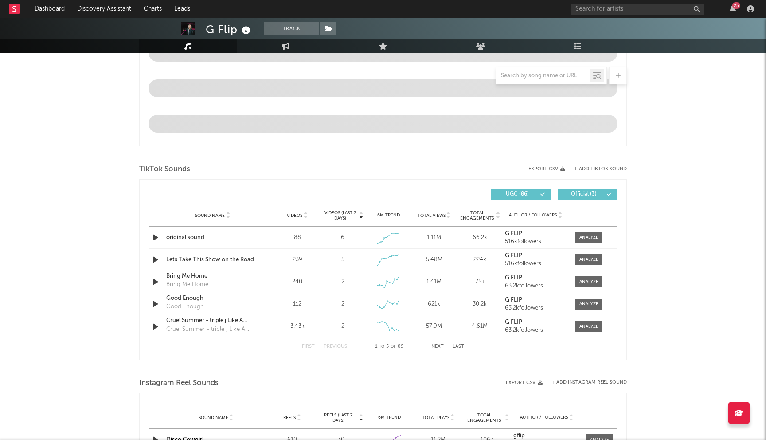
select select "6m"
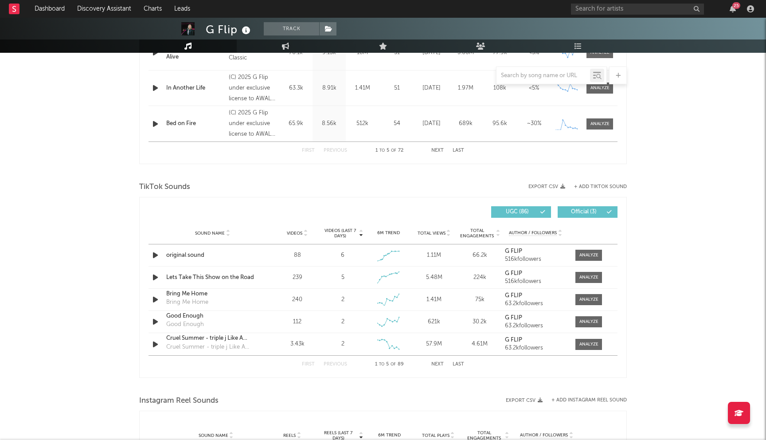
scroll to position [201, 0]
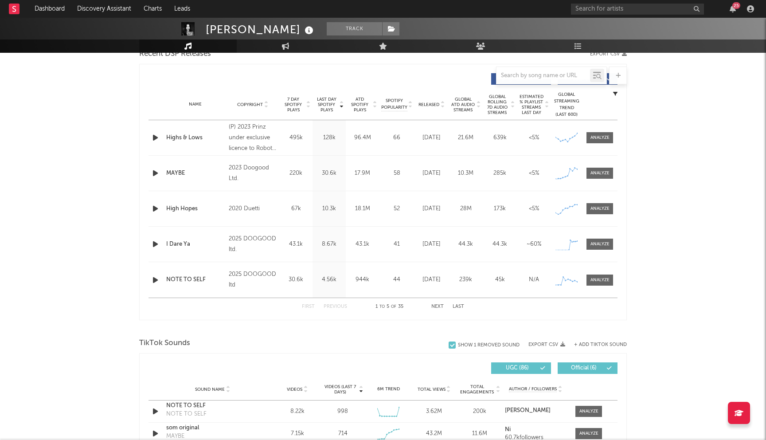
select select "6m"
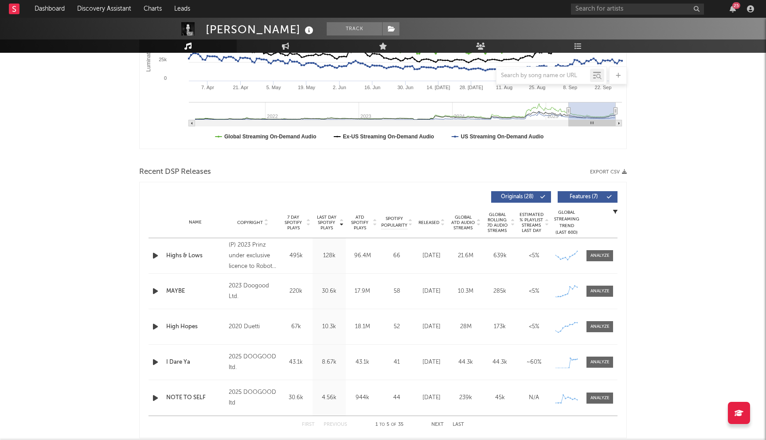
scroll to position [175, 0]
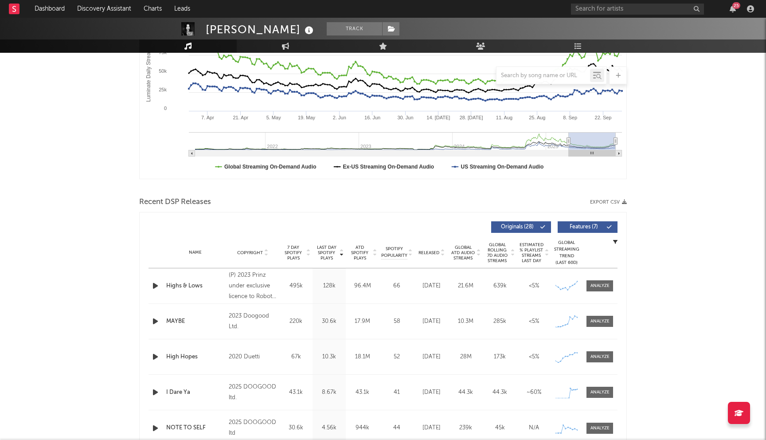
click at [430, 254] on span "Released" at bounding box center [428, 252] width 21 height 5
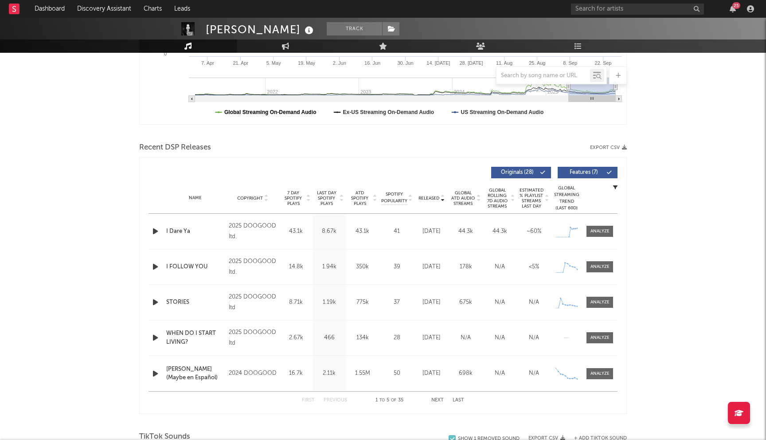
scroll to position [0, 0]
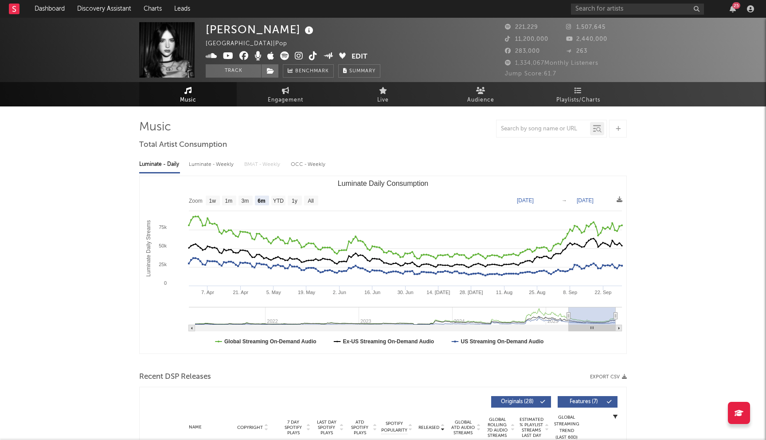
click at [242, 56] on icon at bounding box center [243, 55] width 9 height 9
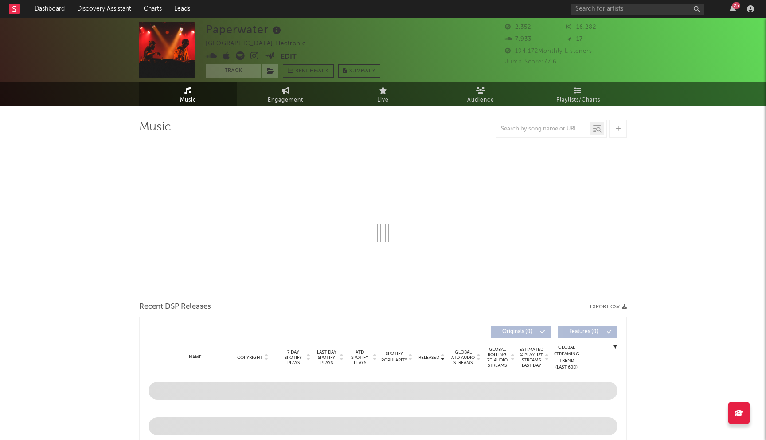
select select "1w"
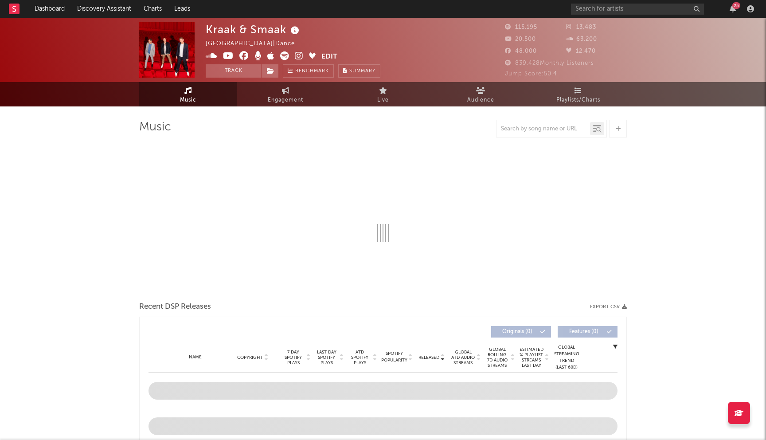
select select "6m"
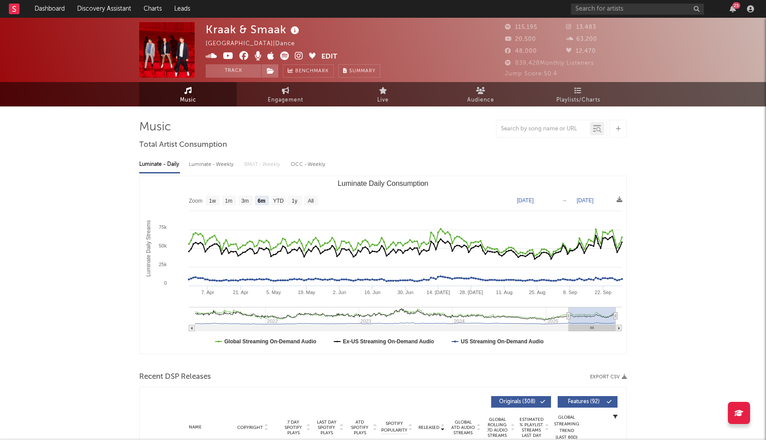
click at [243, 55] on icon at bounding box center [243, 55] width 9 height 9
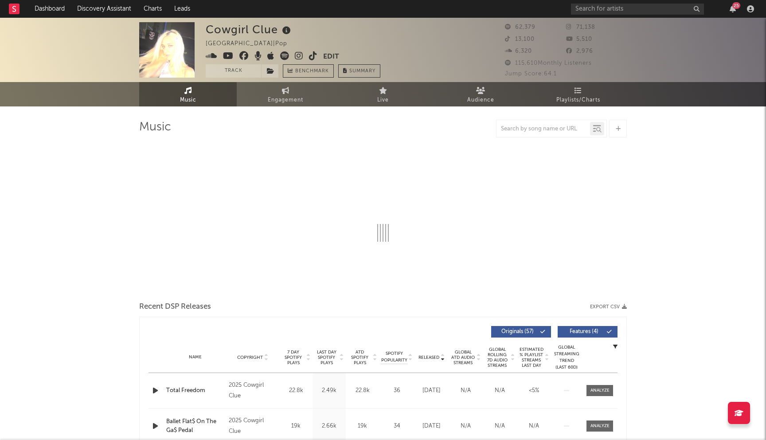
select select "6m"
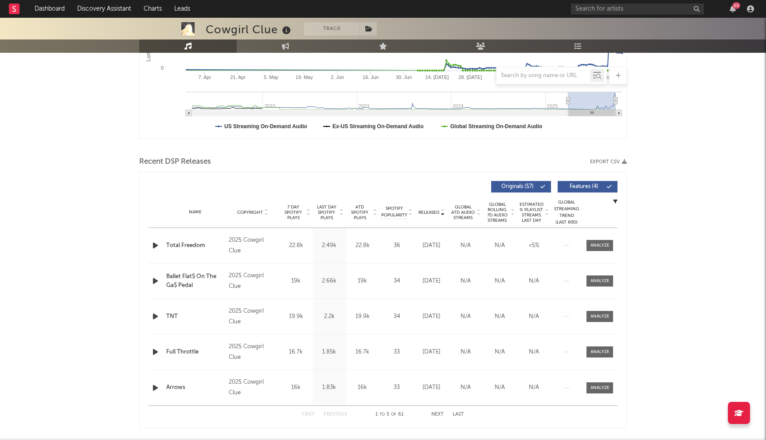
scroll to position [225, 0]
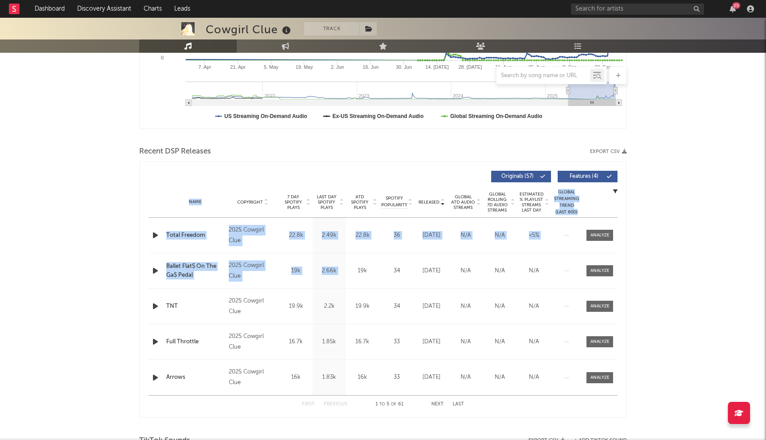
drag, startPoint x: 333, startPoint y: 176, endPoint x: 367, endPoint y: 268, distance: 97.7
click at [367, 268] on div "Released Copyright 7 Day Spotify Plays Last Day Spotify Plays ATD Spotify Plays…" at bounding box center [382, 289] width 469 height 246
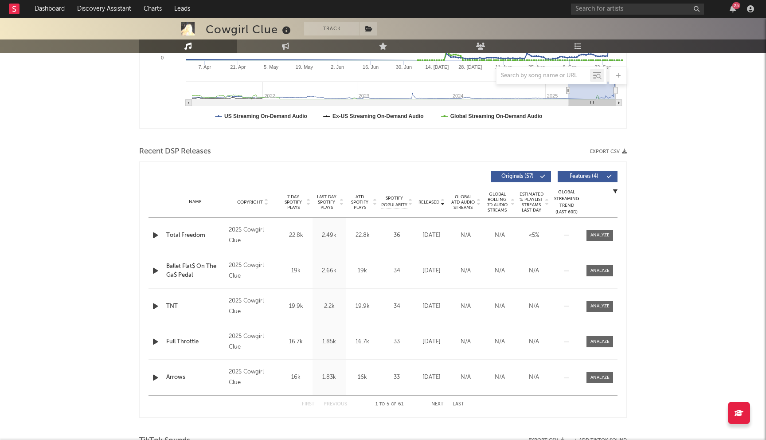
click at [318, 152] on div "Recent DSP Releases Export CSV" at bounding box center [382, 151] width 487 height 15
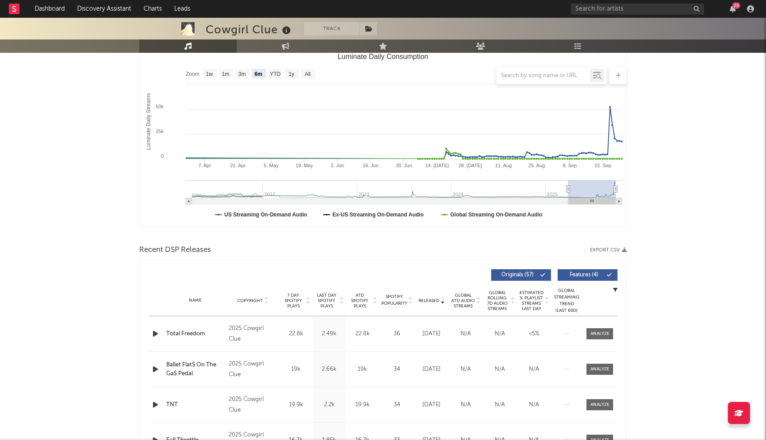
scroll to position [0, 0]
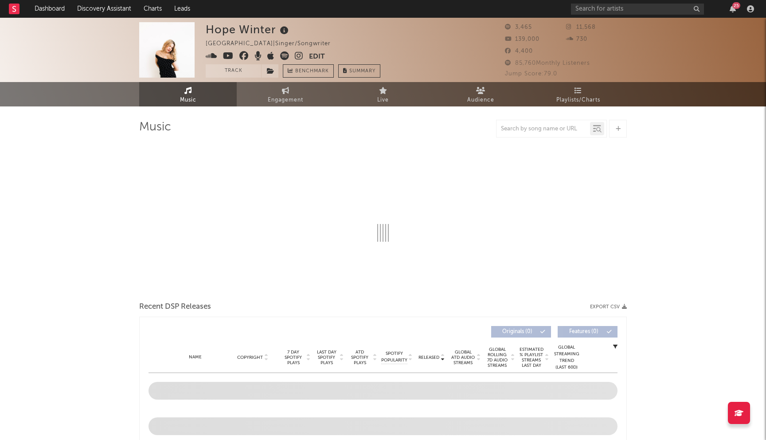
select select "1w"
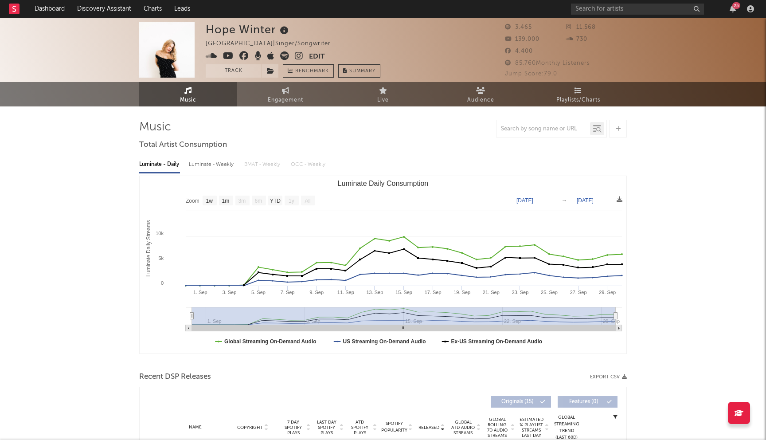
click at [242, 56] on icon at bounding box center [243, 55] width 9 height 9
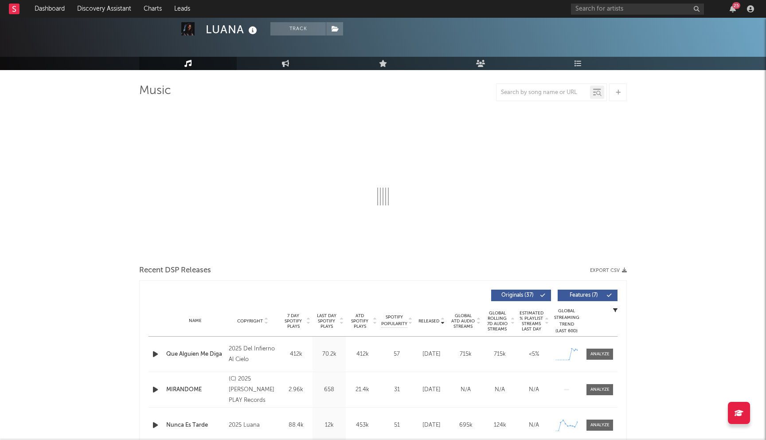
scroll to position [193, 0]
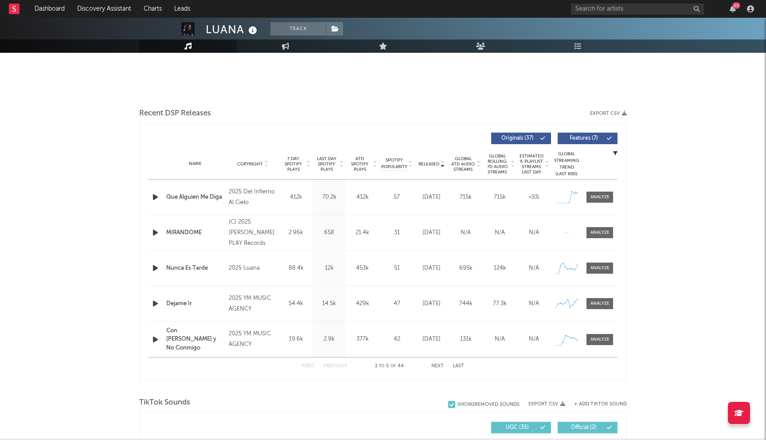
select select "6m"
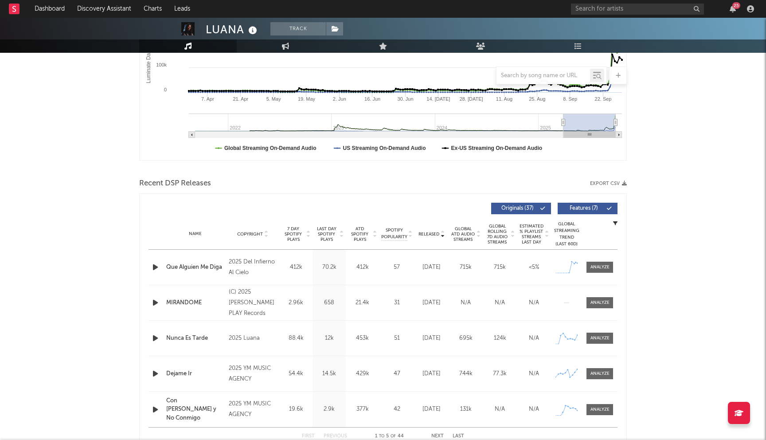
scroll to position [0, 0]
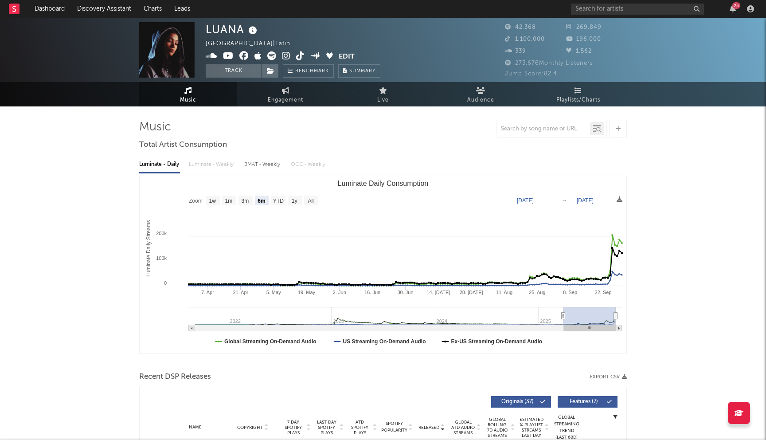
click at [244, 58] on icon at bounding box center [243, 55] width 9 height 9
click at [230, 56] on icon at bounding box center [228, 55] width 11 height 9
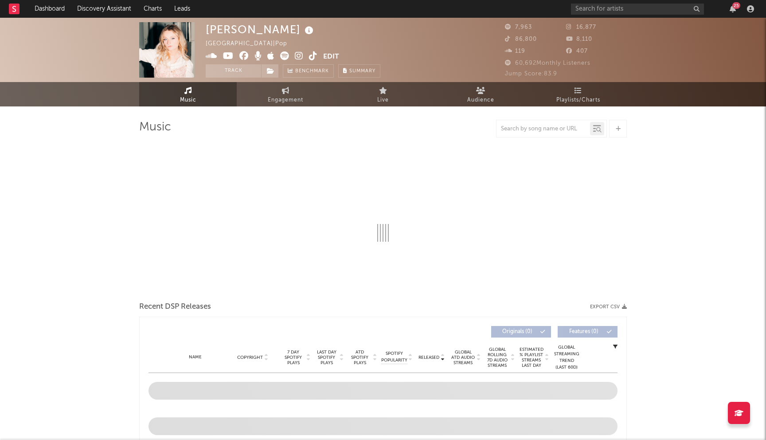
select select "6m"
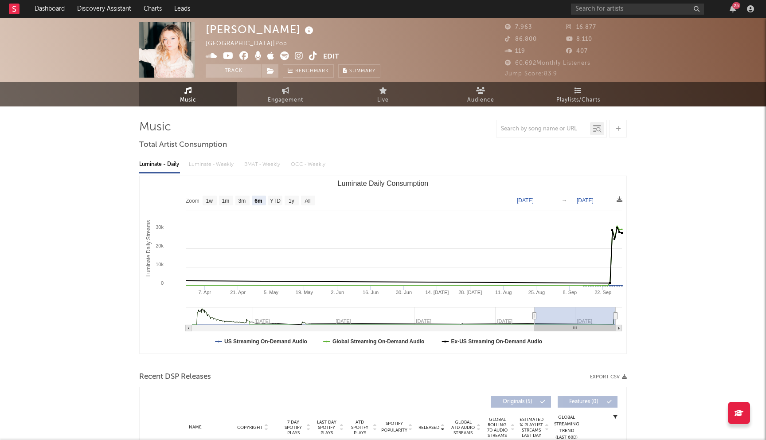
click at [244, 53] on icon at bounding box center [243, 55] width 9 height 9
click at [223, 54] on icon at bounding box center [228, 55] width 11 height 9
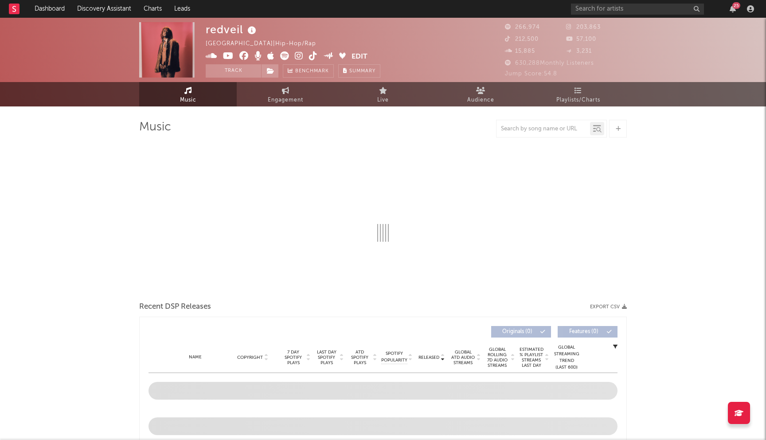
select select "6m"
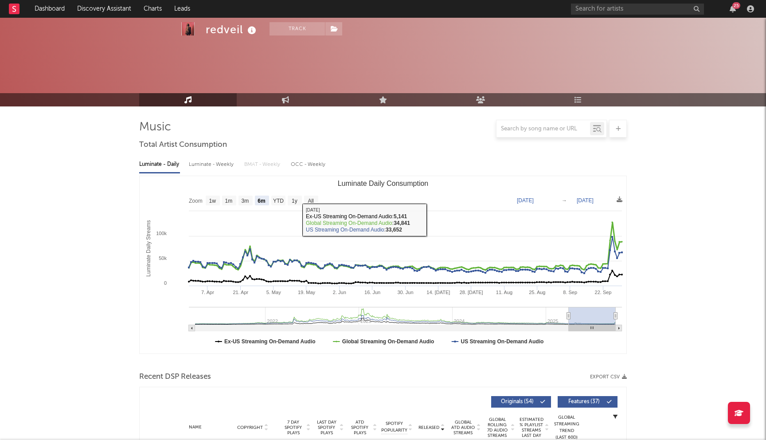
scroll to position [279, 0]
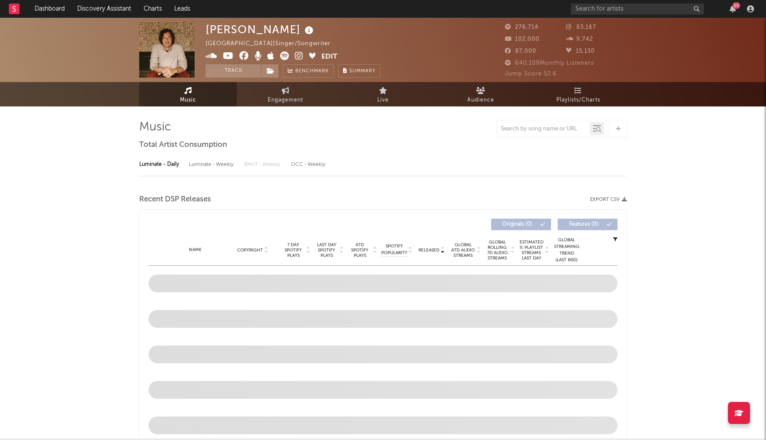
select select "6m"
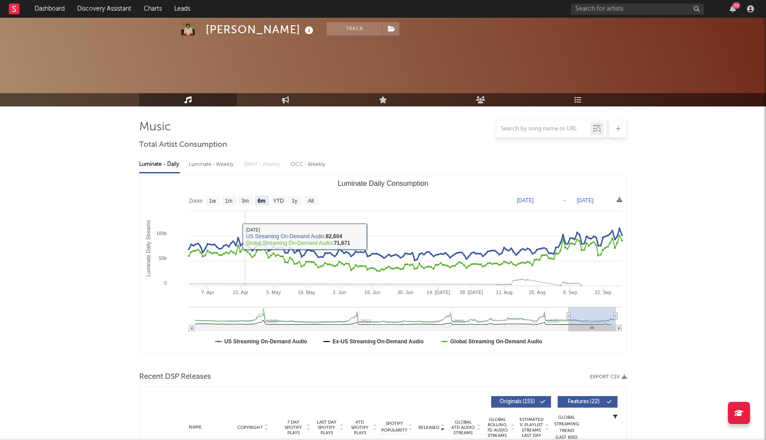
scroll to position [246, 0]
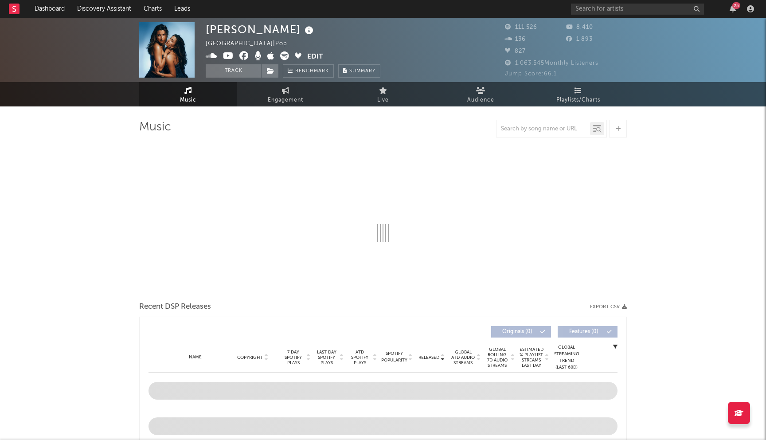
select select "6m"
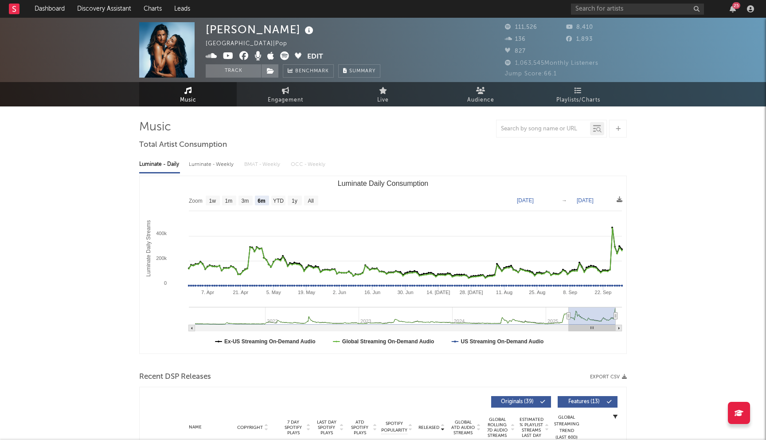
click at [242, 56] on icon at bounding box center [243, 55] width 9 height 9
click at [226, 56] on icon at bounding box center [228, 55] width 11 height 9
drag, startPoint x: 206, startPoint y: 28, endPoint x: 288, endPoint y: 27, distance: 82.0
click at [288, 27] on div "Julia Wieniawa" at bounding box center [261, 29] width 110 height 15
click at [634, 10] on input "text" at bounding box center [637, 9] width 133 height 11
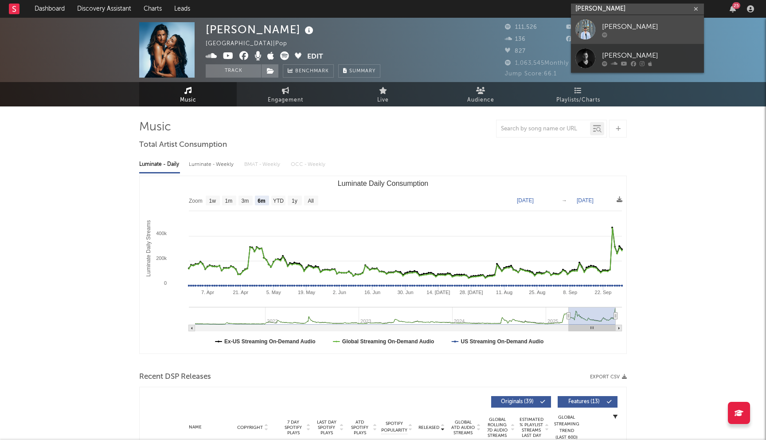
type input "richard saunders"
click at [616, 33] on div at bounding box center [650, 34] width 97 height 5
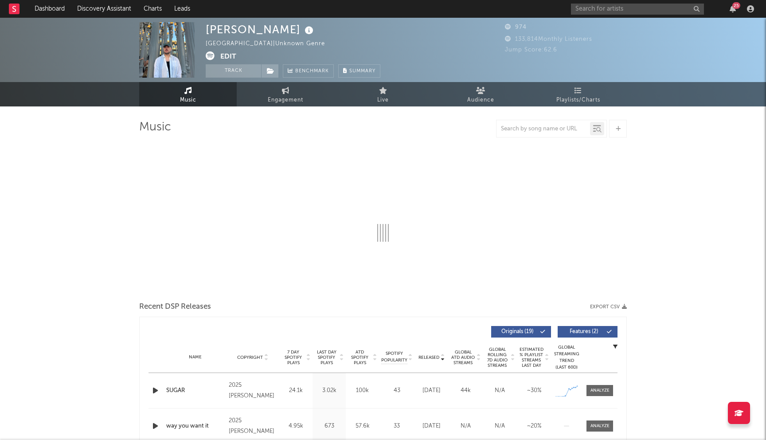
select select "6m"
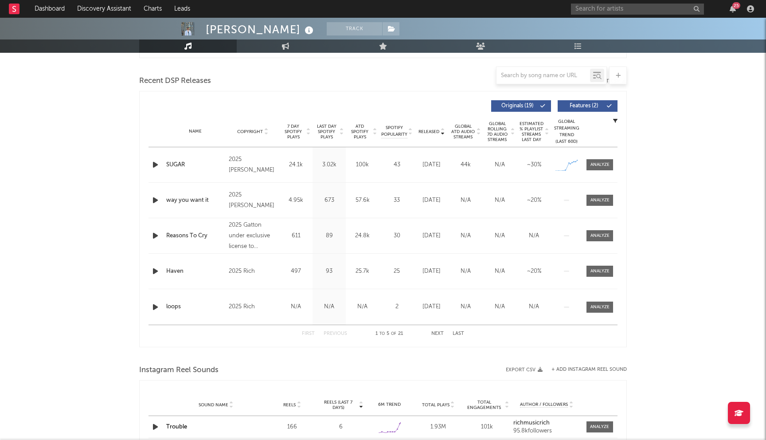
scroll to position [294, 0]
click at [335, 136] on span "Last Day Spotify Plays" at bounding box center [326, 133] width 23 height 16
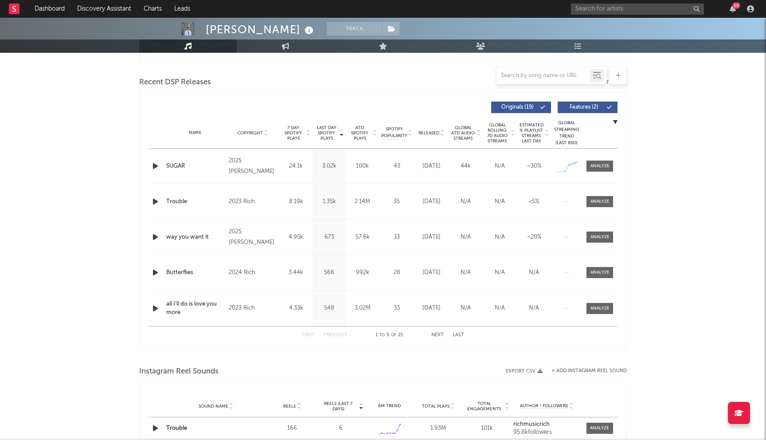
click at [335, 136] on span "Last Day Spotify Plays" at bounding box center [326, 133] width 23 height 16
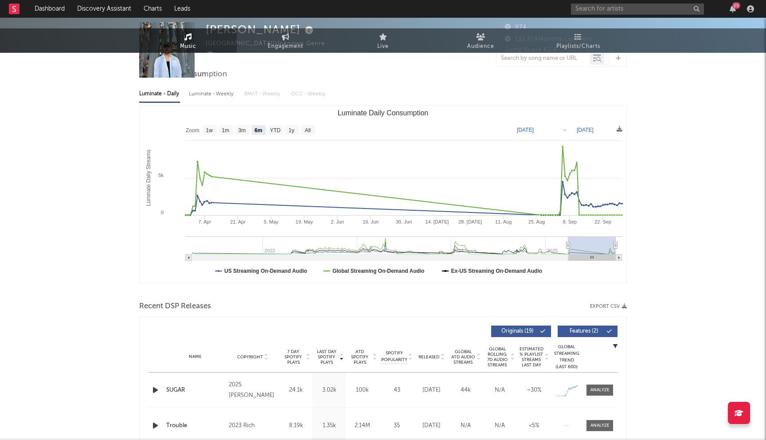
scroll to position [0, 0]
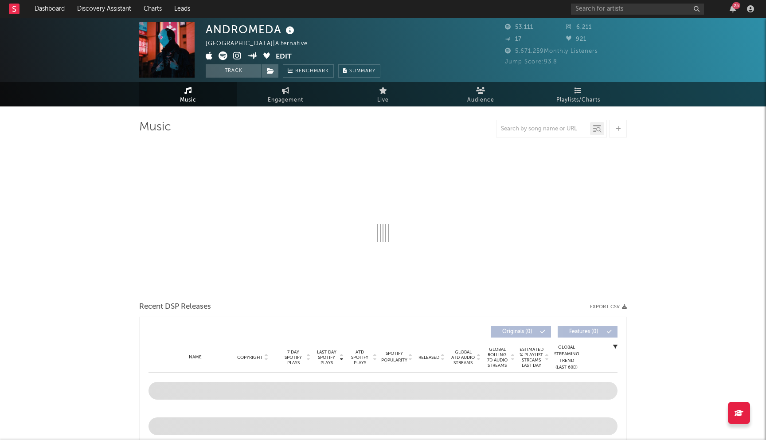
select select "6m"
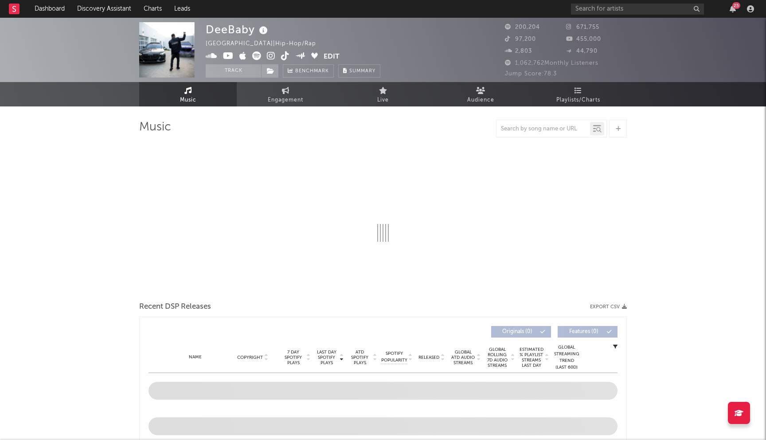
select select "6m"
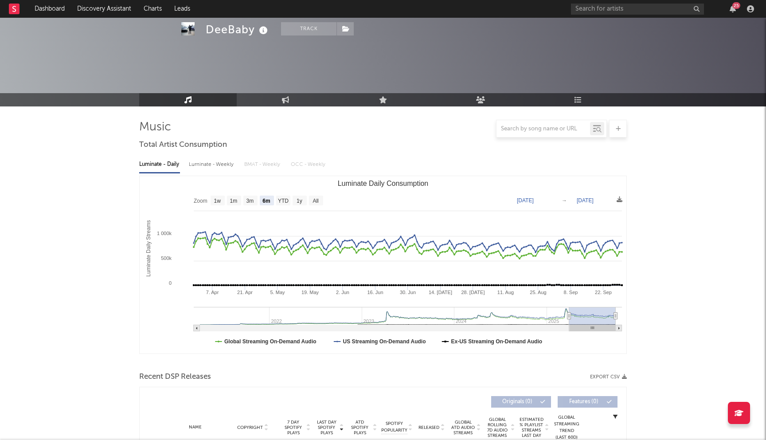
scroll to position [169, 0]
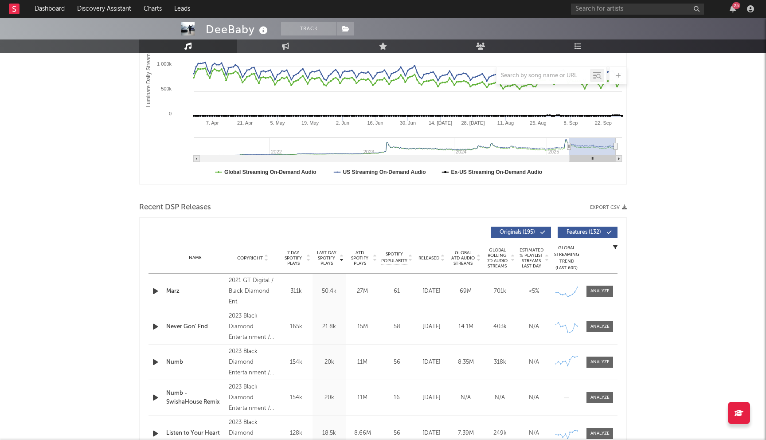
click at [432, 257] on span "Released" at bounding box center [428, 257] width 21 height 5
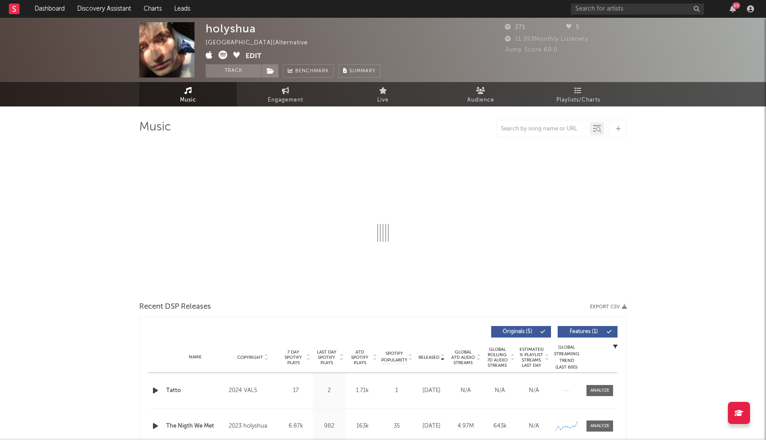
select select "1w"
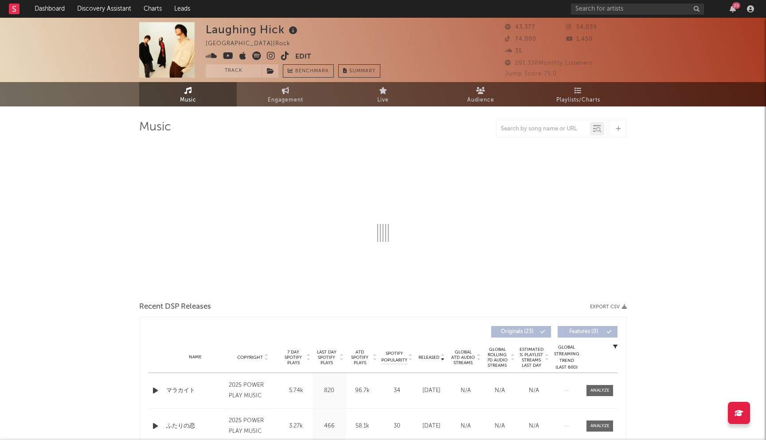
select select "6m"
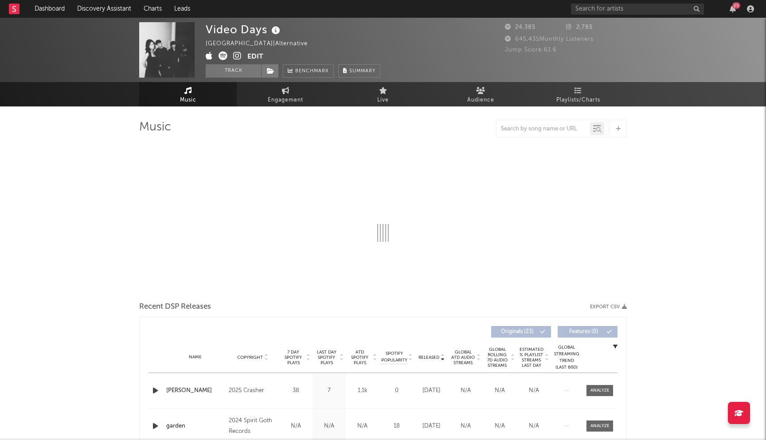
select select "6m"
